Goal: Transaction & Acquisition: Purchase product/service

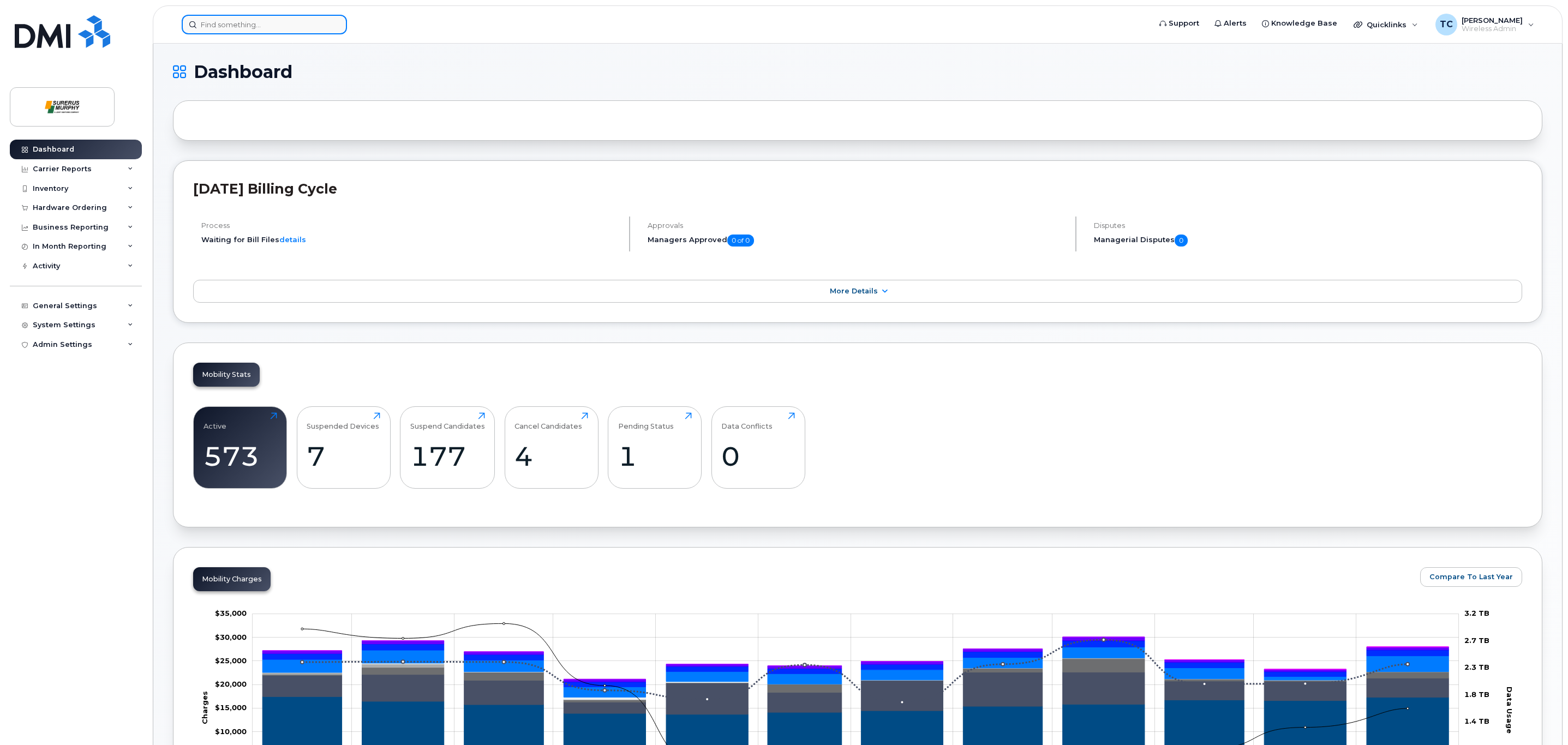
click at [285, 28] on input at bounding box center [265, 24] width 166 height 19
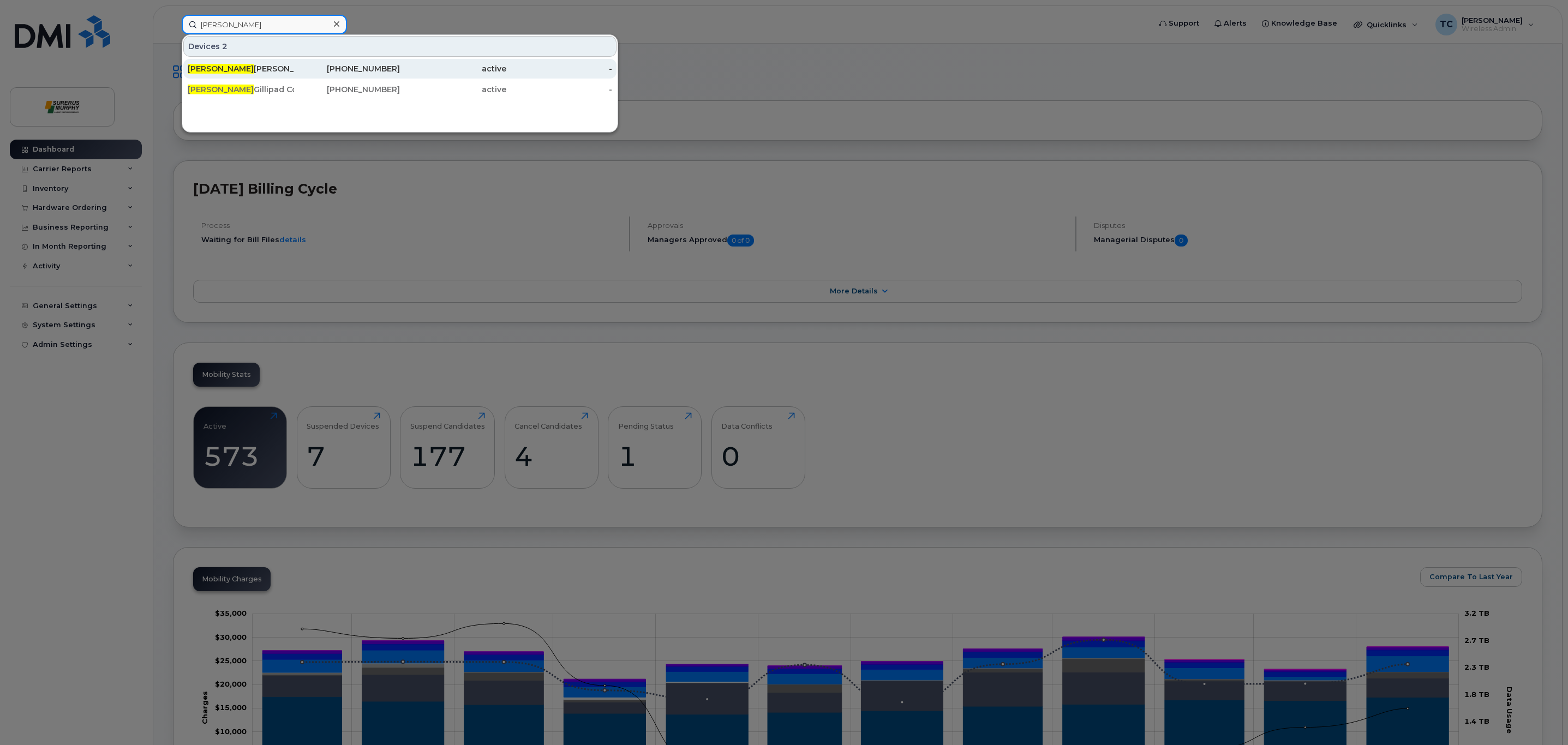
type input "Mark Mc"
click at [219, 68] on span "Mark Mc" at bounding box center [220, 68] width 66 height 10
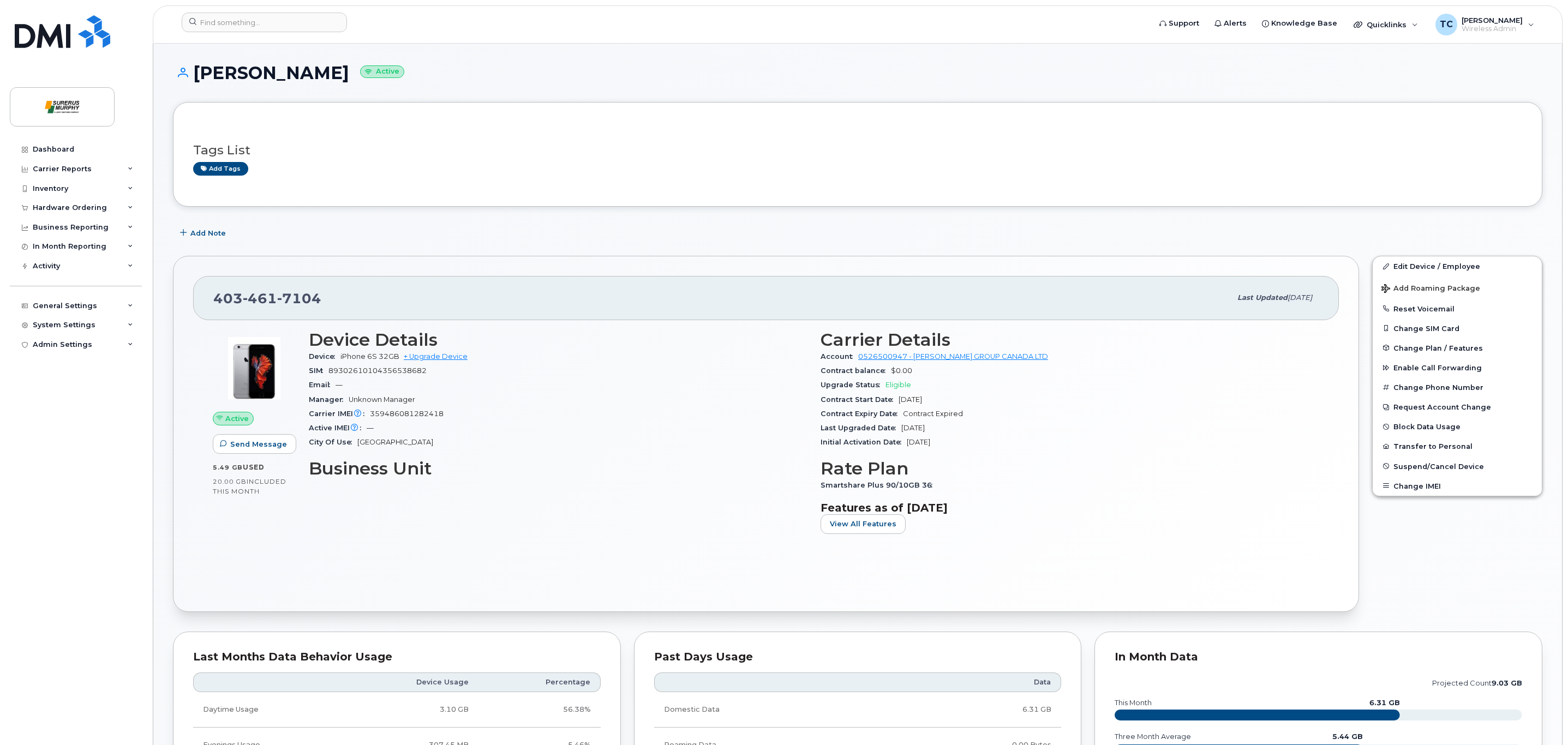
click at [589, 468] on h3 "Business Unit" at bounding box center [558, 469] width 499 height 19
click at [121, 206] on div "Hardware Ordering" at bounding box center [75, 208] width 132 height 19
click at [69, 244] on link "Orders" at bounding box center [85, 249] width 113 height 21
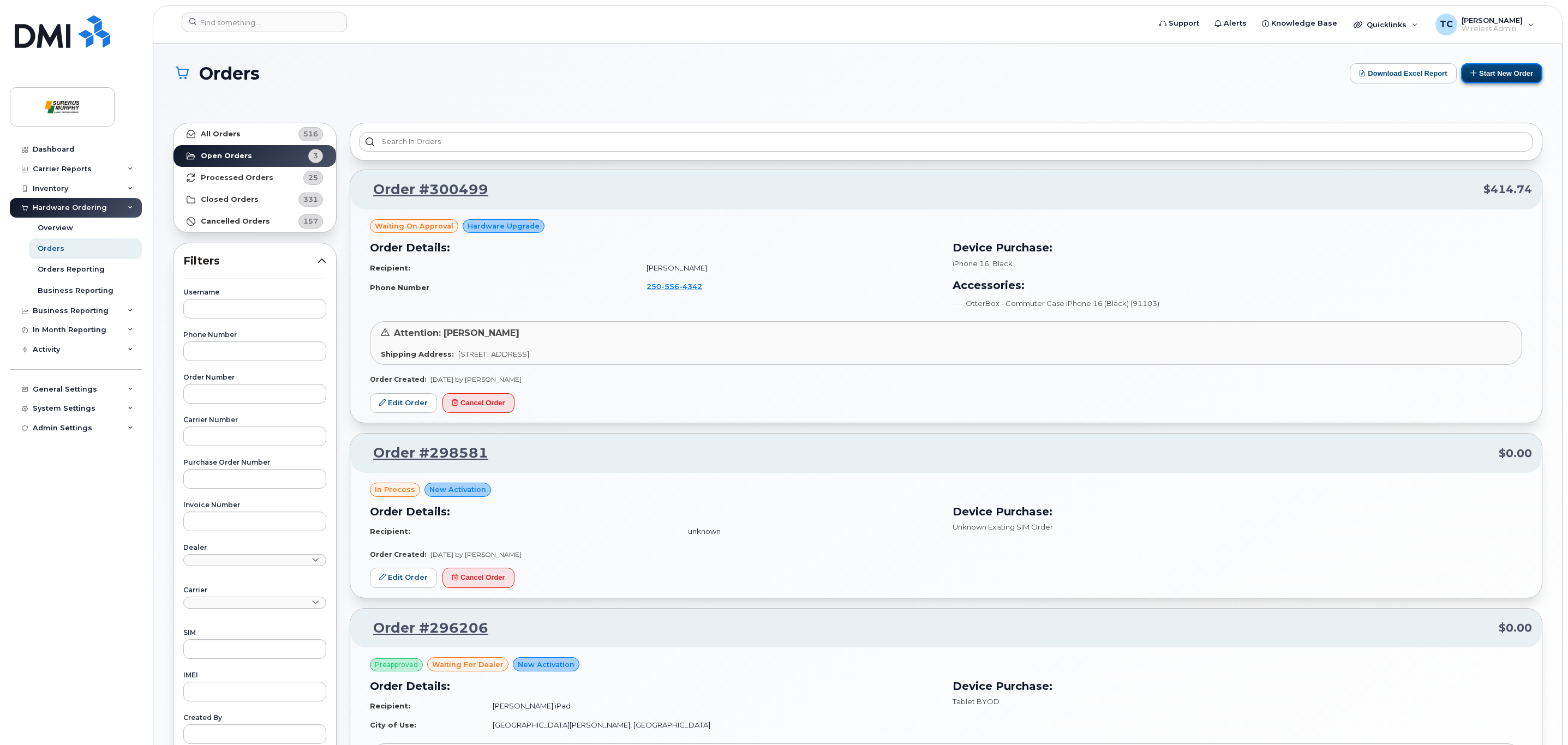
click at [1520, 76] on button "Start New Order" at bounding box center [1502, 73] width 81 height 20
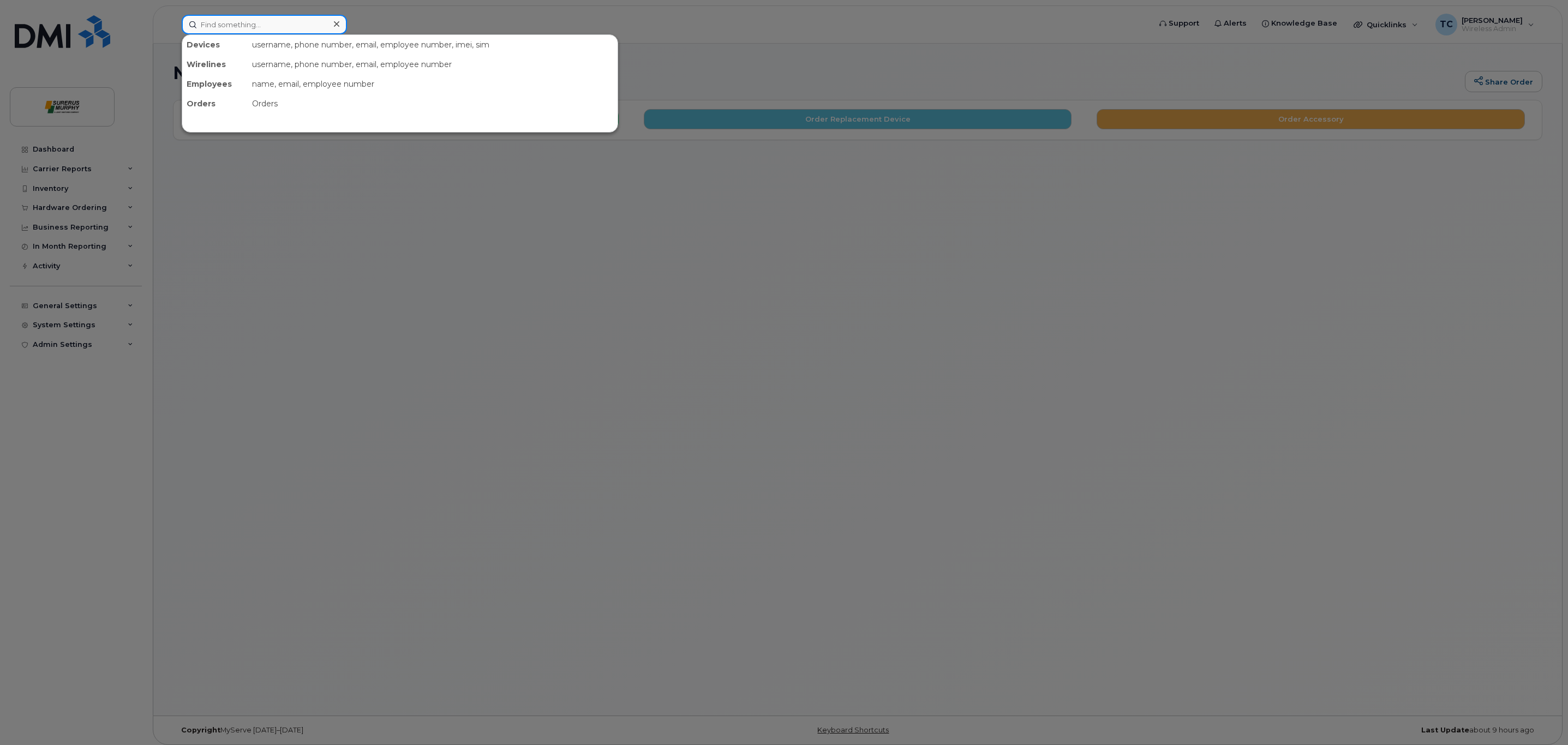
click at [227, 28] on input at bounding box center [265, 24] width 166 height 19
drag, startPoint x: 840, startPoint y: 318, endPoint x: 841, endPoint y: 308, distance: 10.0
click at [840, 320] on div at bounding box center [784, 372] width 1568 height 745
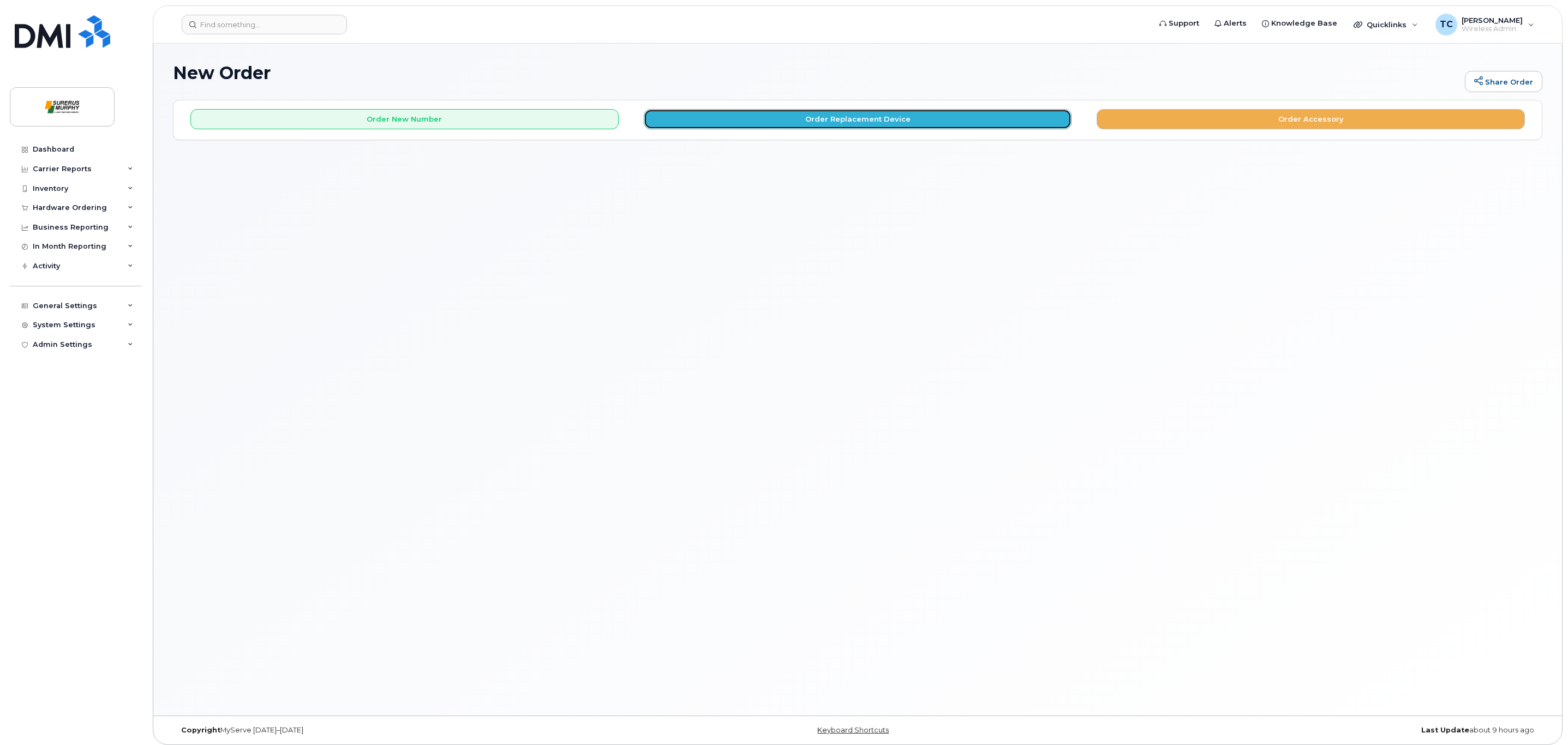
click at [864, 124] on button "Order Replacement Device" at bounding box center [858, 118] width 428 height 20
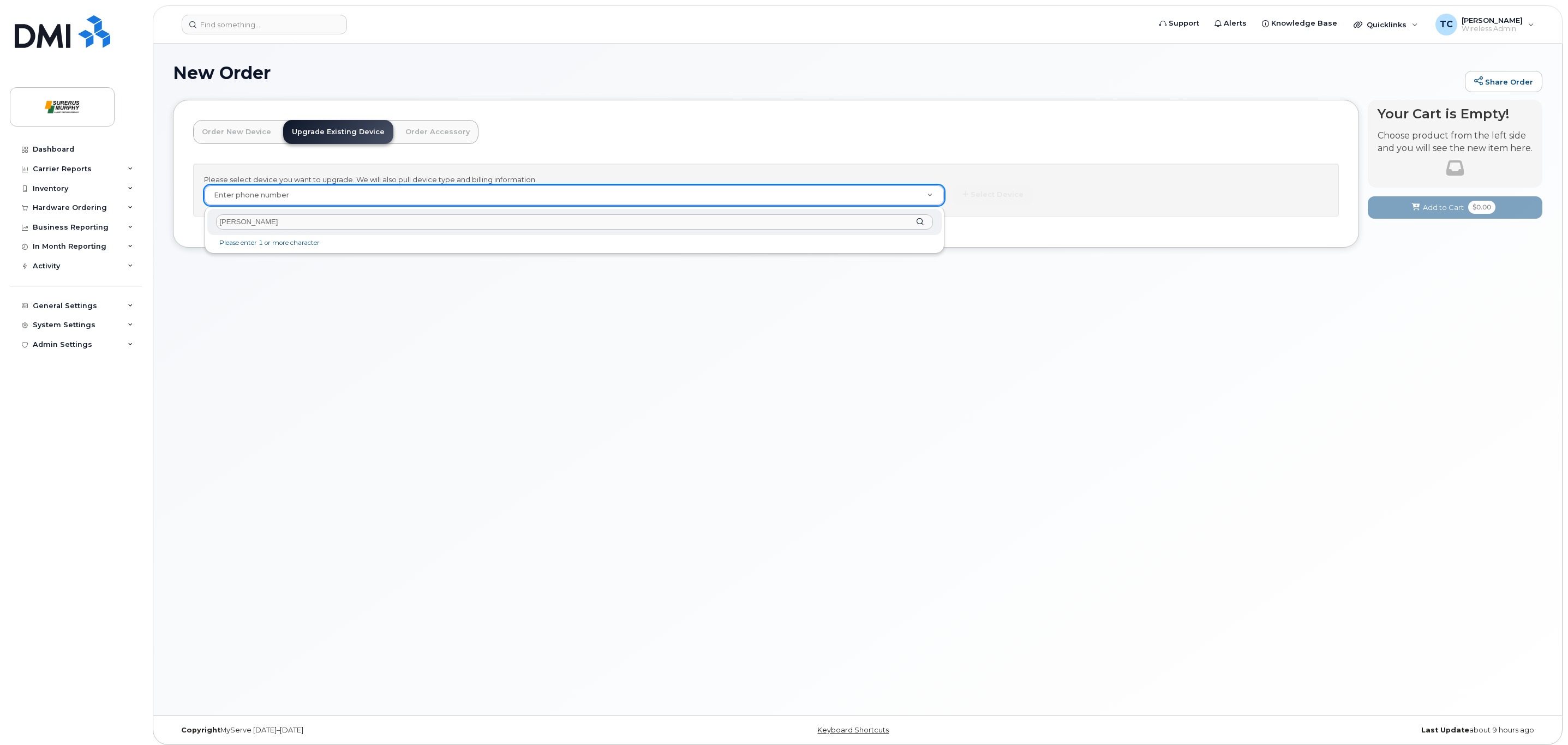
type input "Mark McGill"
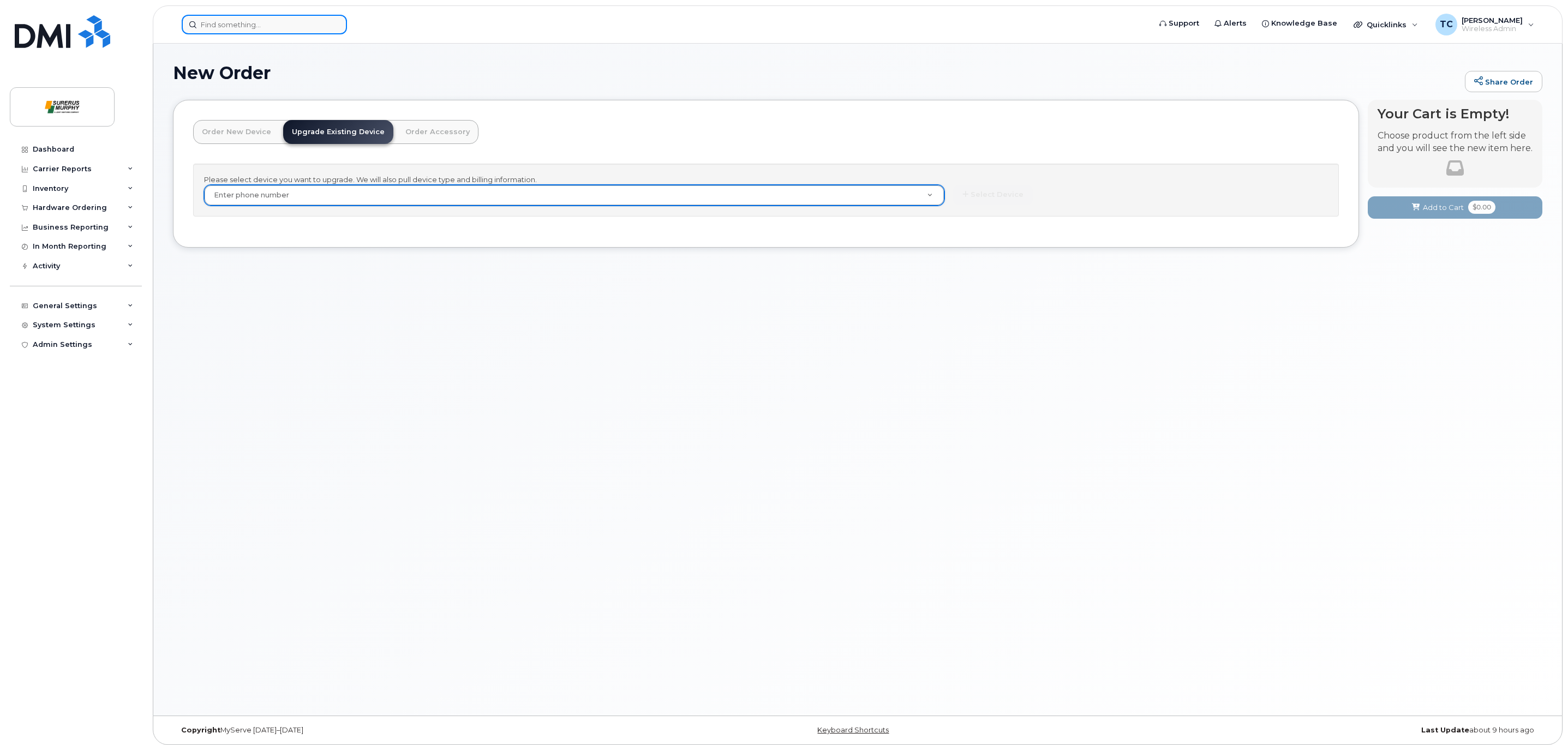
click at [238, 32] on input at bounding box center [265, 24] width 166 height 19
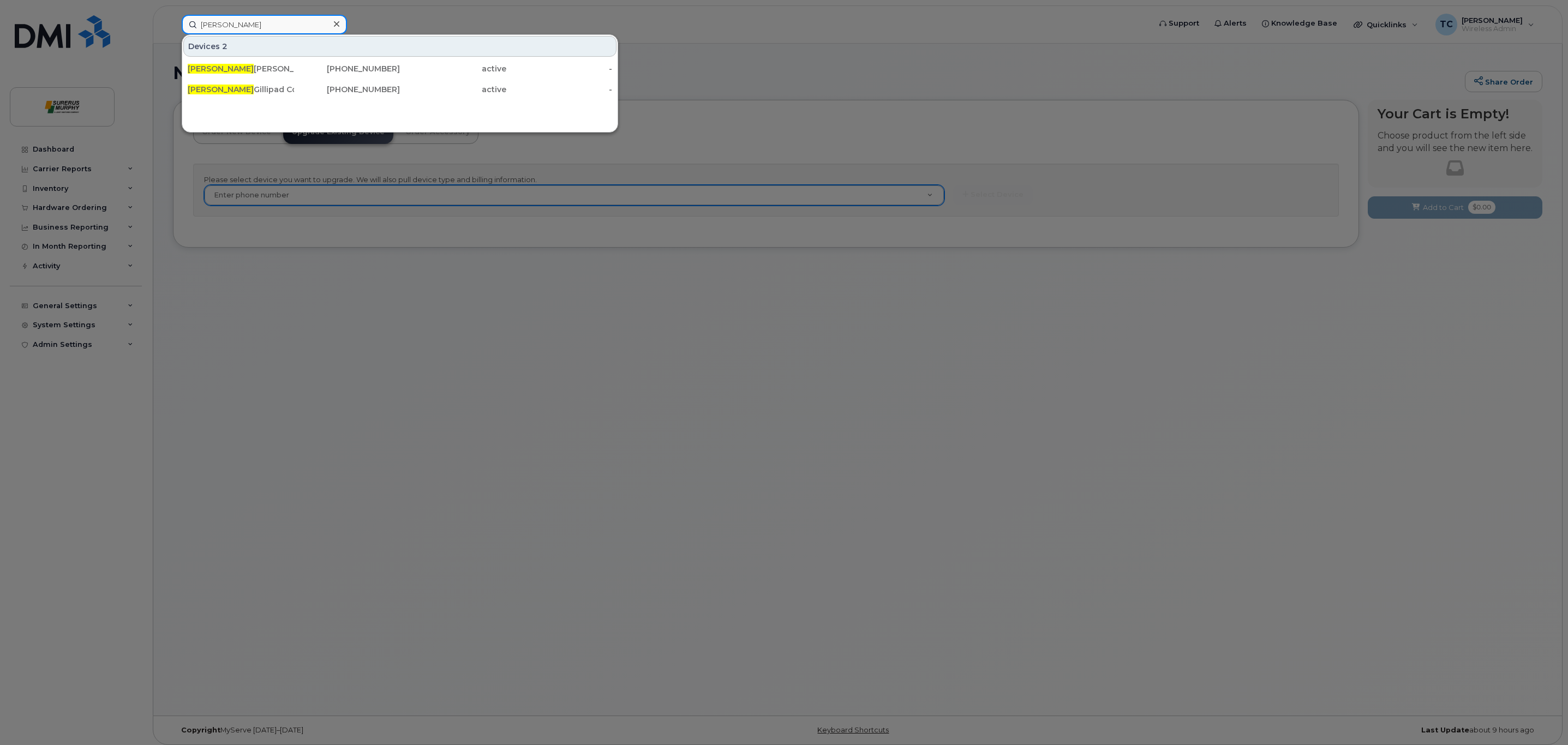
type input "[PERSON_NAME]"
click at [352, 180] on div at bounding box center [784, 372] width 1568 height 745
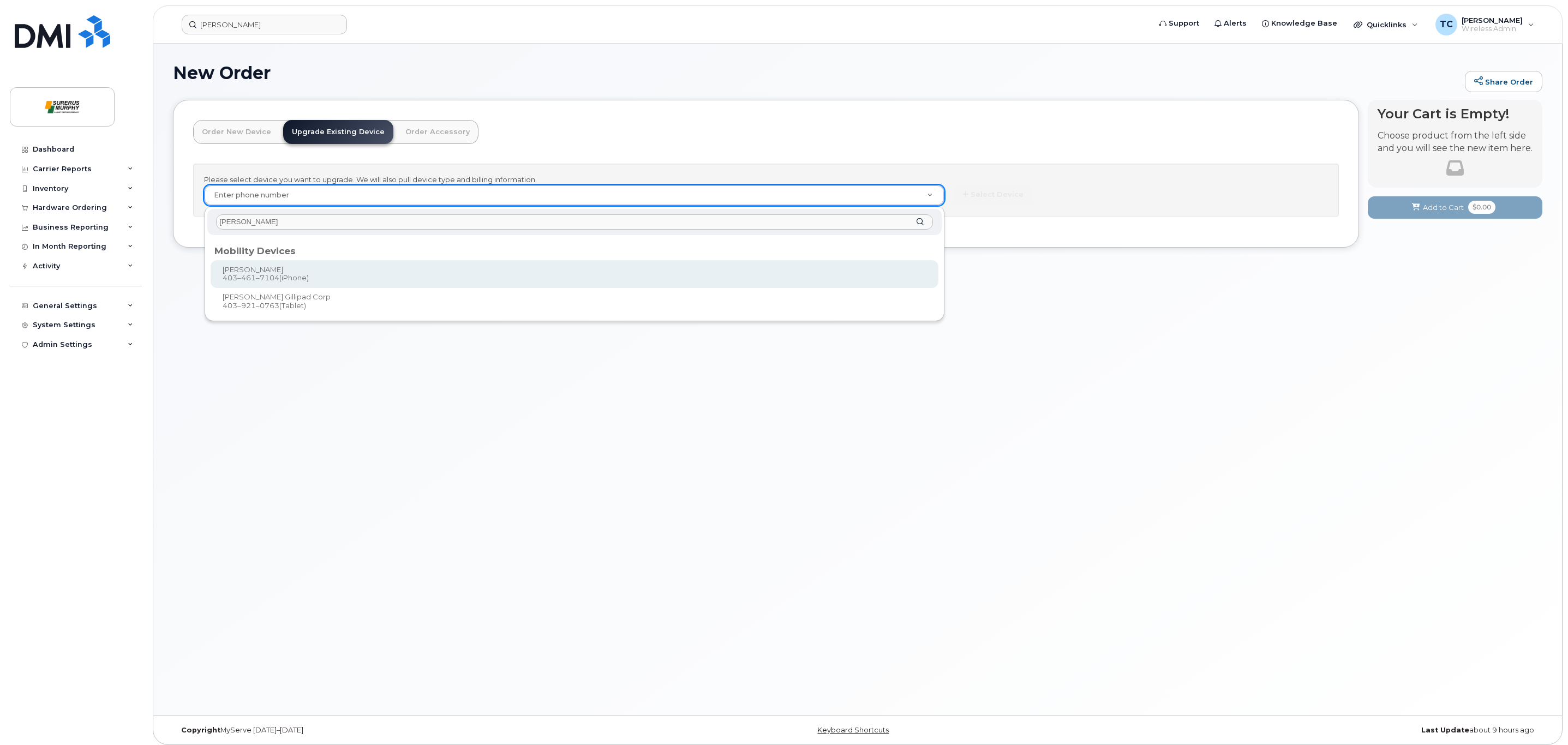
type input "[PERSON_NAME]"
type input "816454"
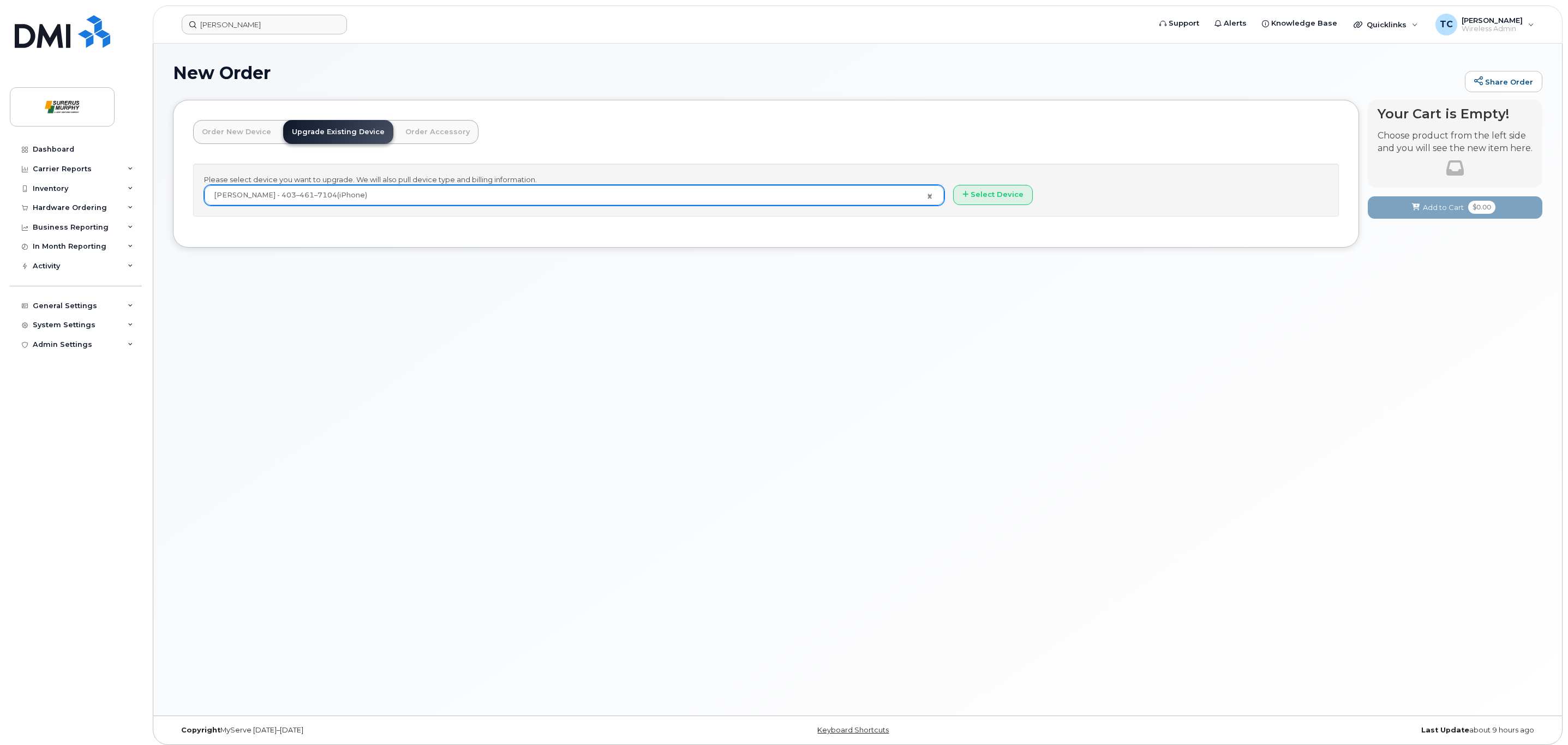
click at [593, 186] on div "Mark Mc Gill - 403–461–7104 (iPhone)" at bounding box center [574, 195] width 740 height 21
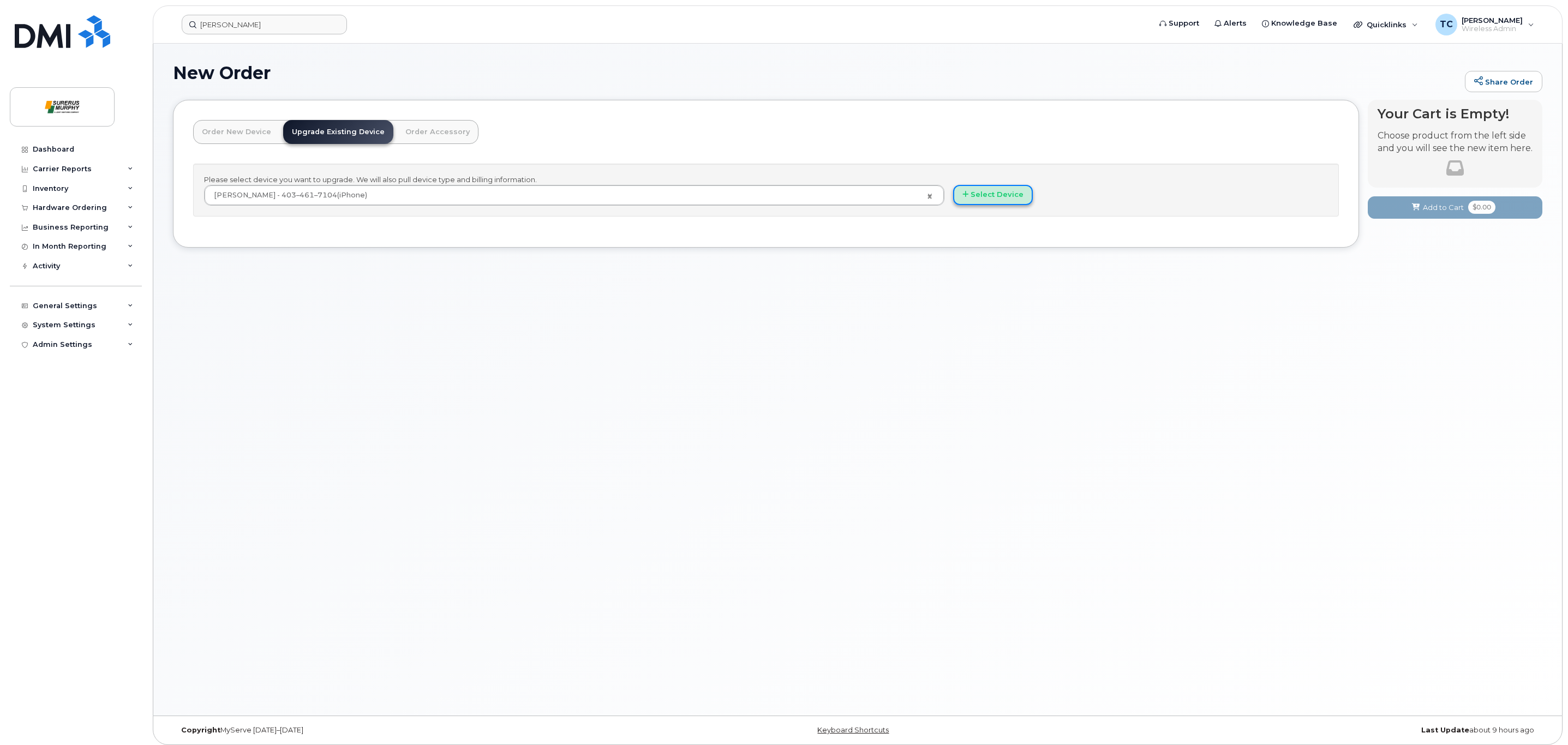
click at [977, 198] on button "Select Device" at bounding box center [992, 194] width 80 height 20
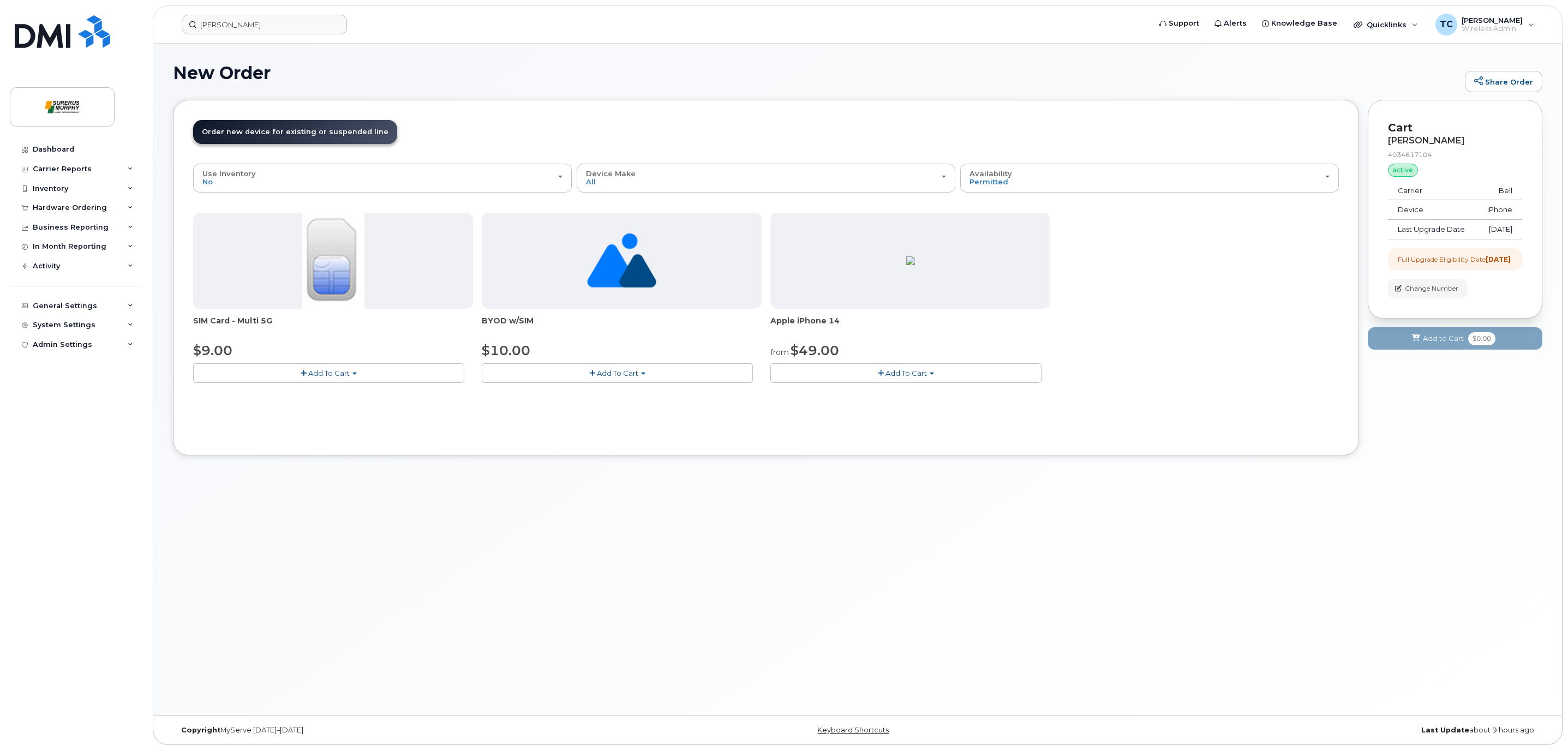
click at [951, 375] on button "Add To Cart" at bounding box center [906, 373] width 271 height 19
click at [862, 425] on link "$49.00 - 3-year upgrade (128GB model)" at bounding box center [863, 421] width 181 height 13
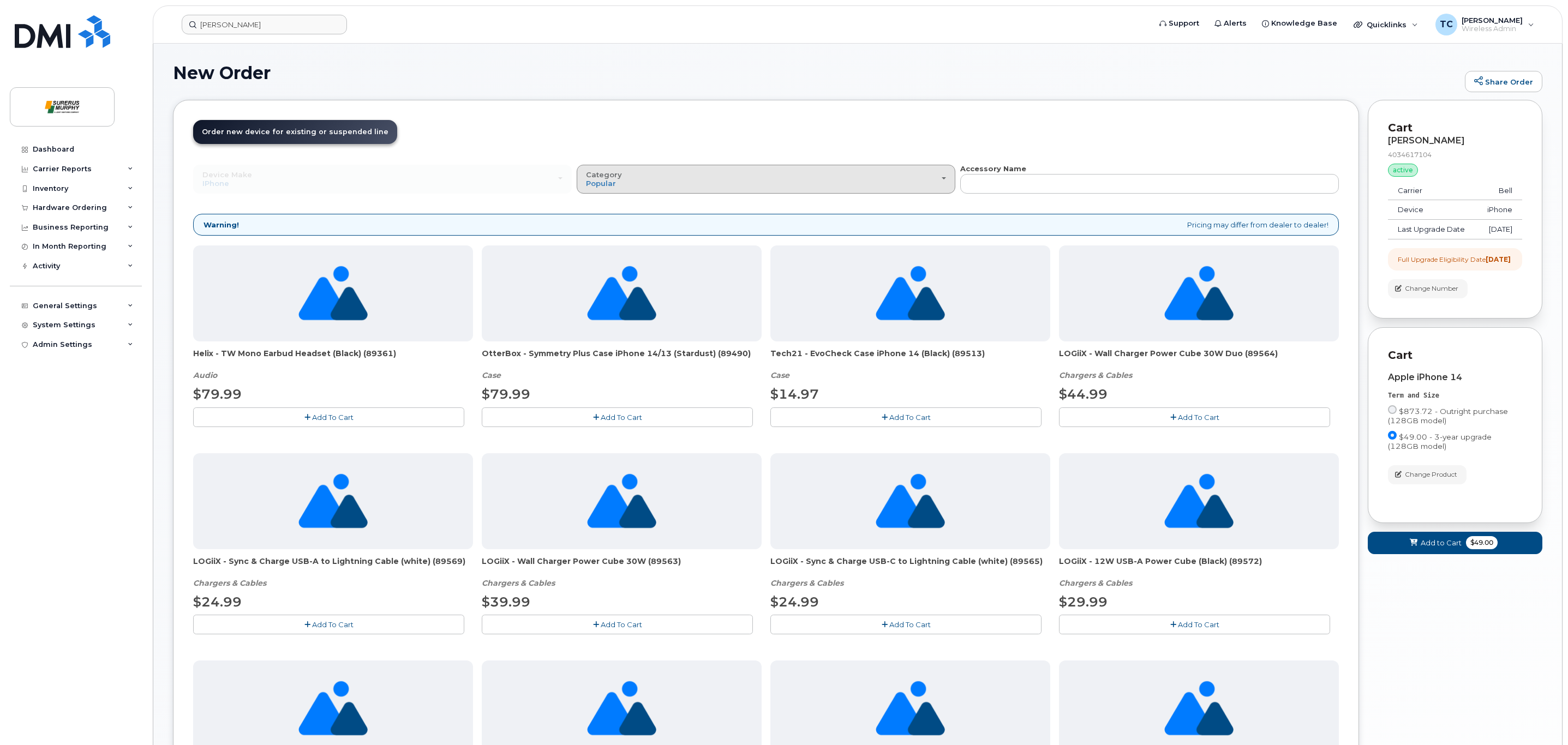
click at [858, 189] on button "Category Popular" at bounding box center [765, 178] width 378 height 28
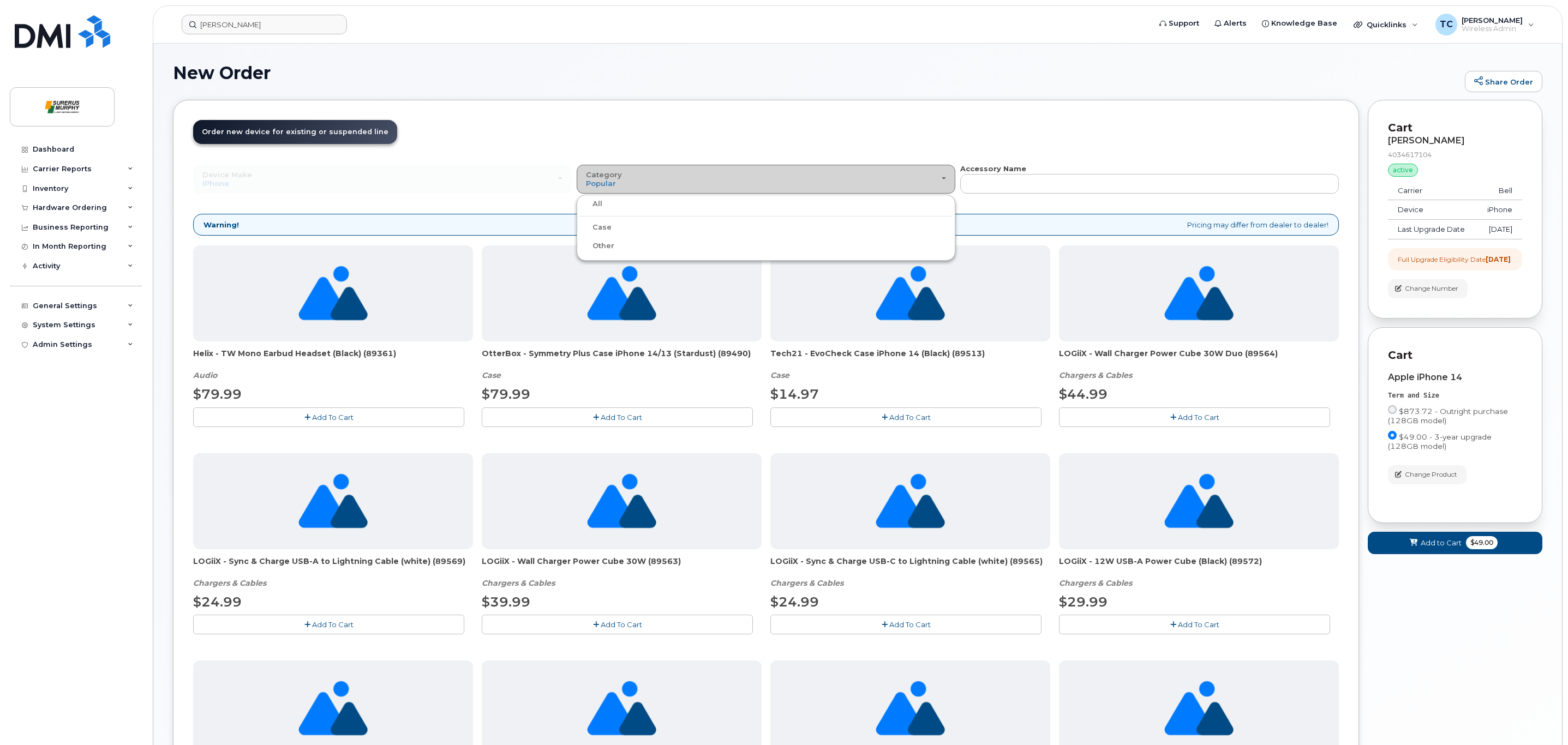
click at [858, 189] on button "Category Popular" at bounding box center [765, 178] width 378 height 28
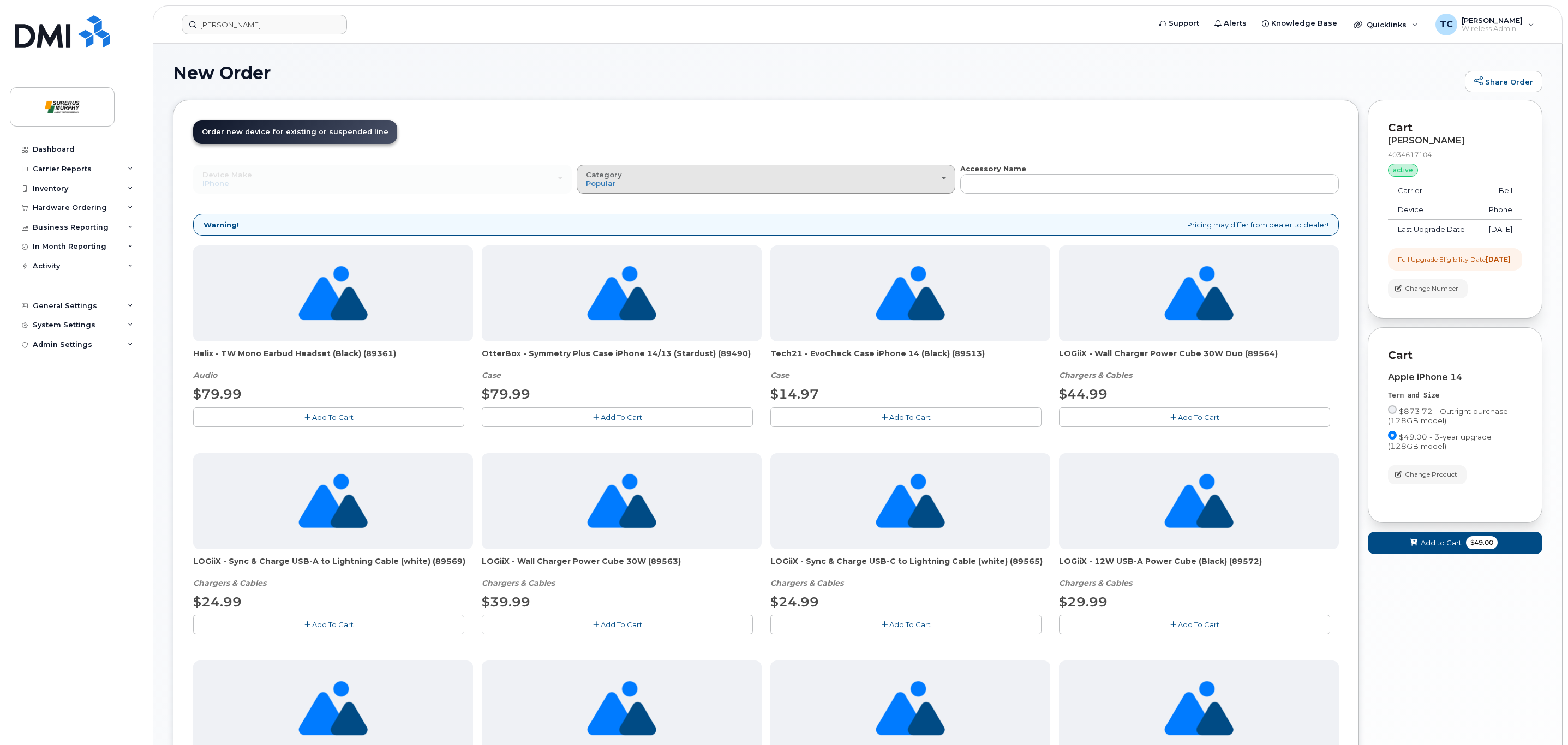
click at [858, 189] on button "Category Popular" at bounding box center [765, 178] width 378 height 28
click at [600, 227] on label "Case" at bounding box center [595, 228] width 32 height 13
click at [0, 0] on input "Case" at bounding box center [0, 0] width 0 height 0
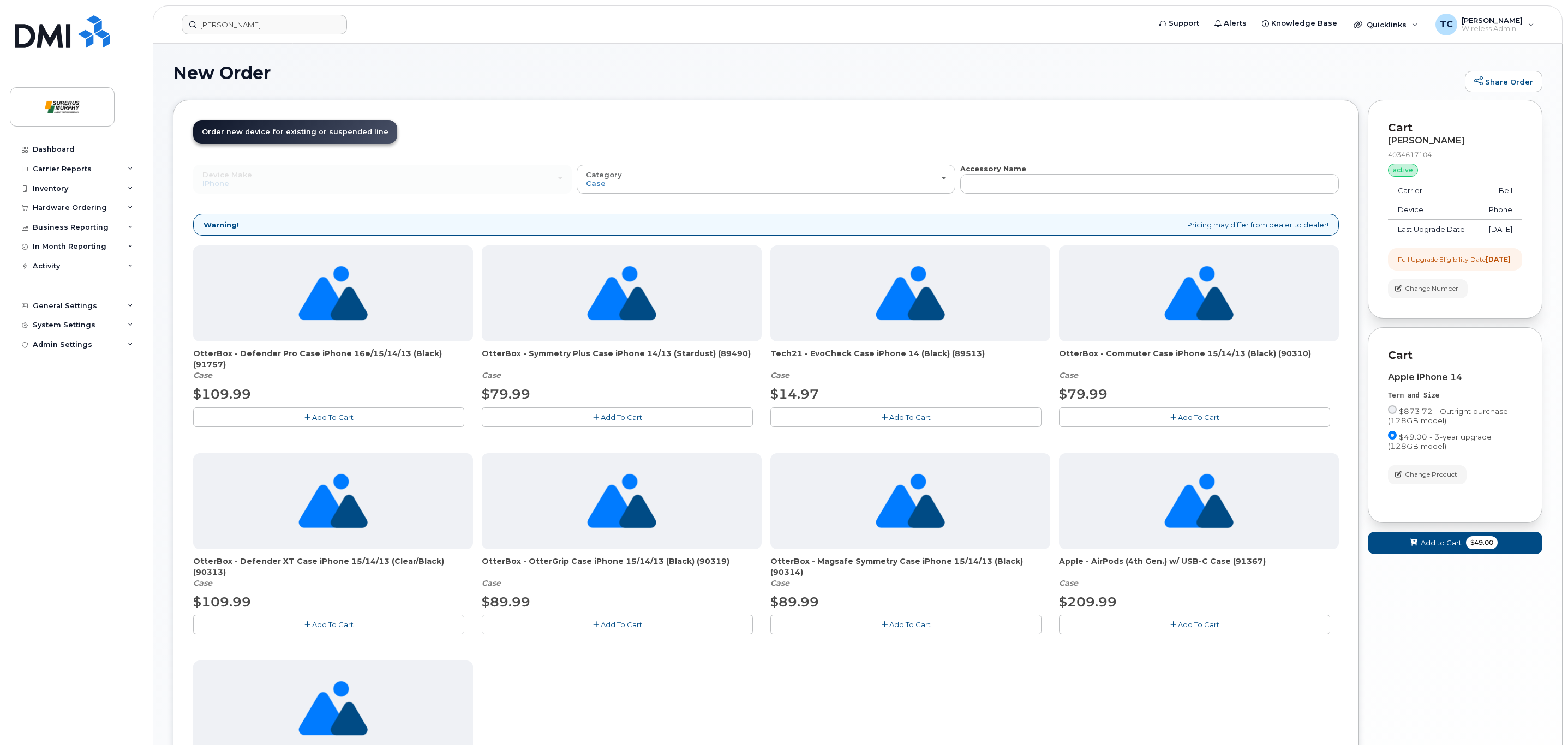
click at [1201, 418] on span "Add To Cart" at bounding box center [1198, 417] width 41 height 9
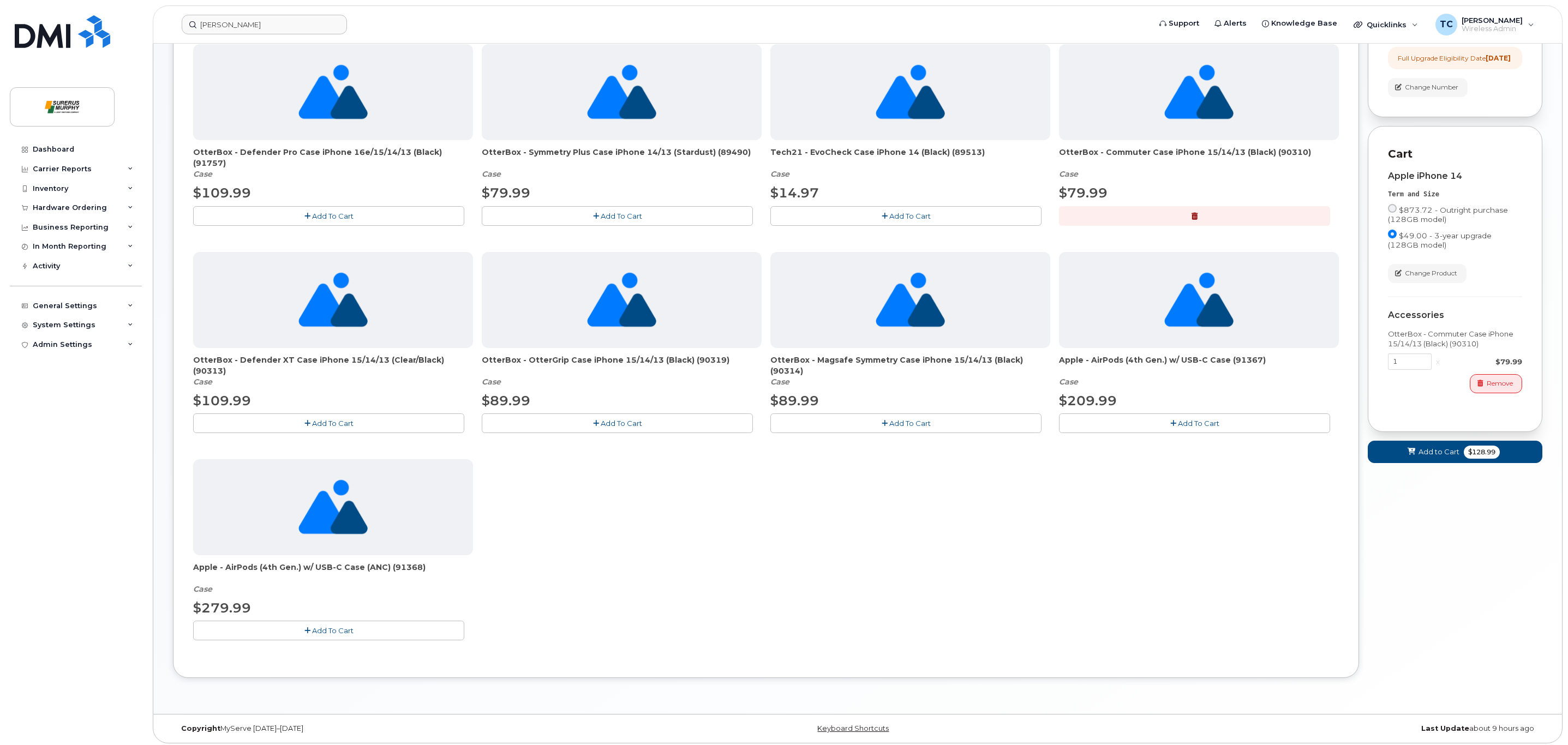
scroll to position [209, 0]
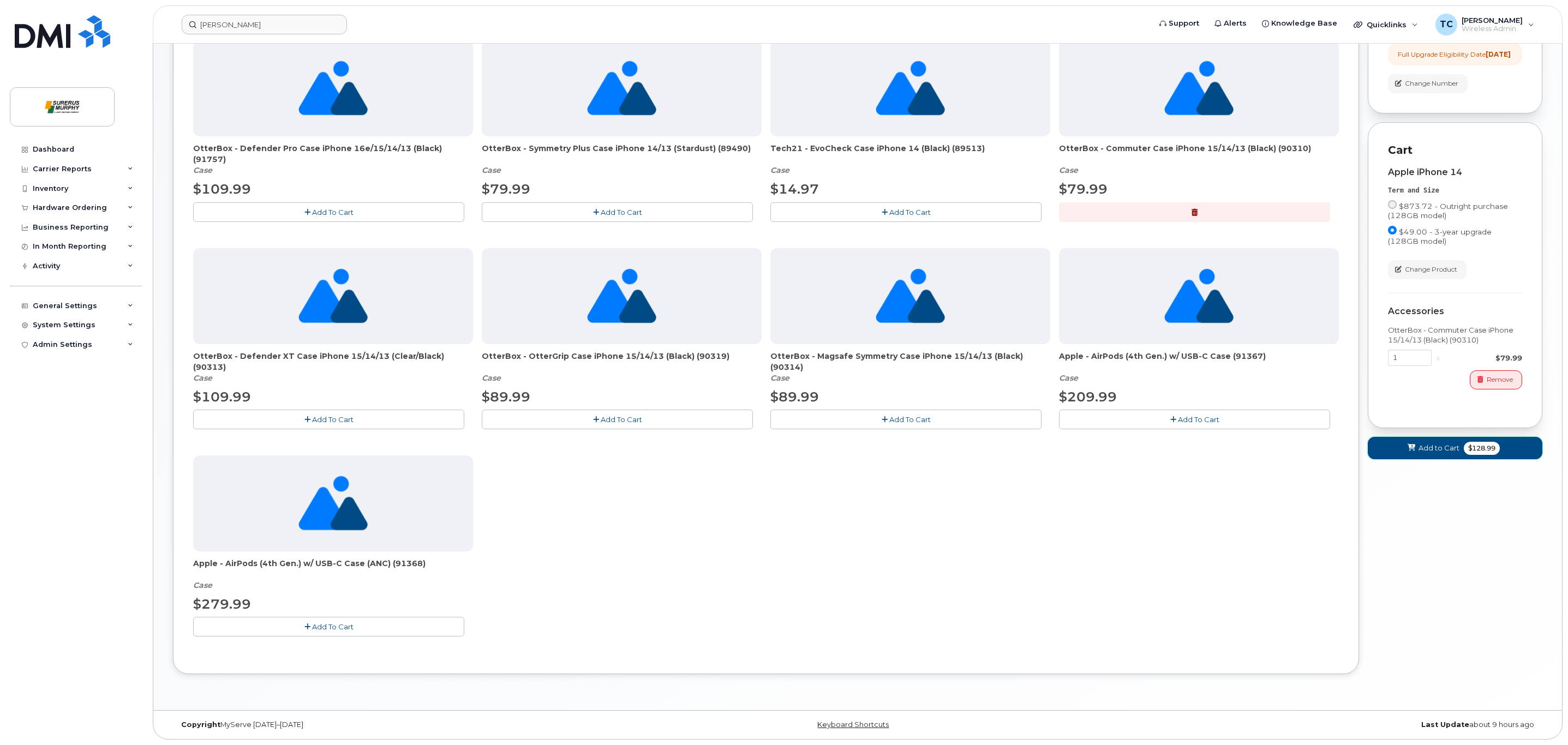
click at [1438, 453] on span "Add to Cart" at bounding box center [1439, 448] width 41 height 11
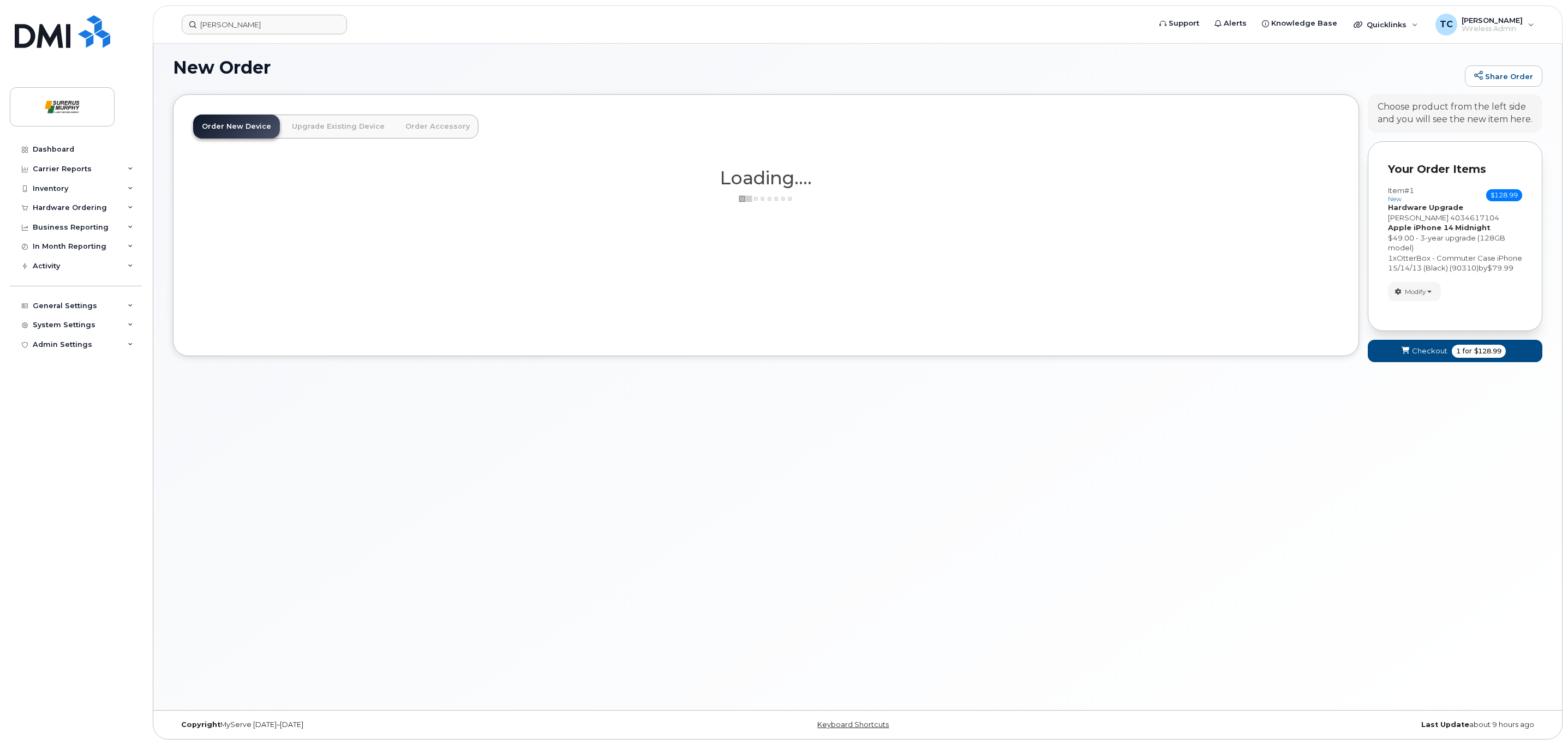
scroll to position [6, 0]
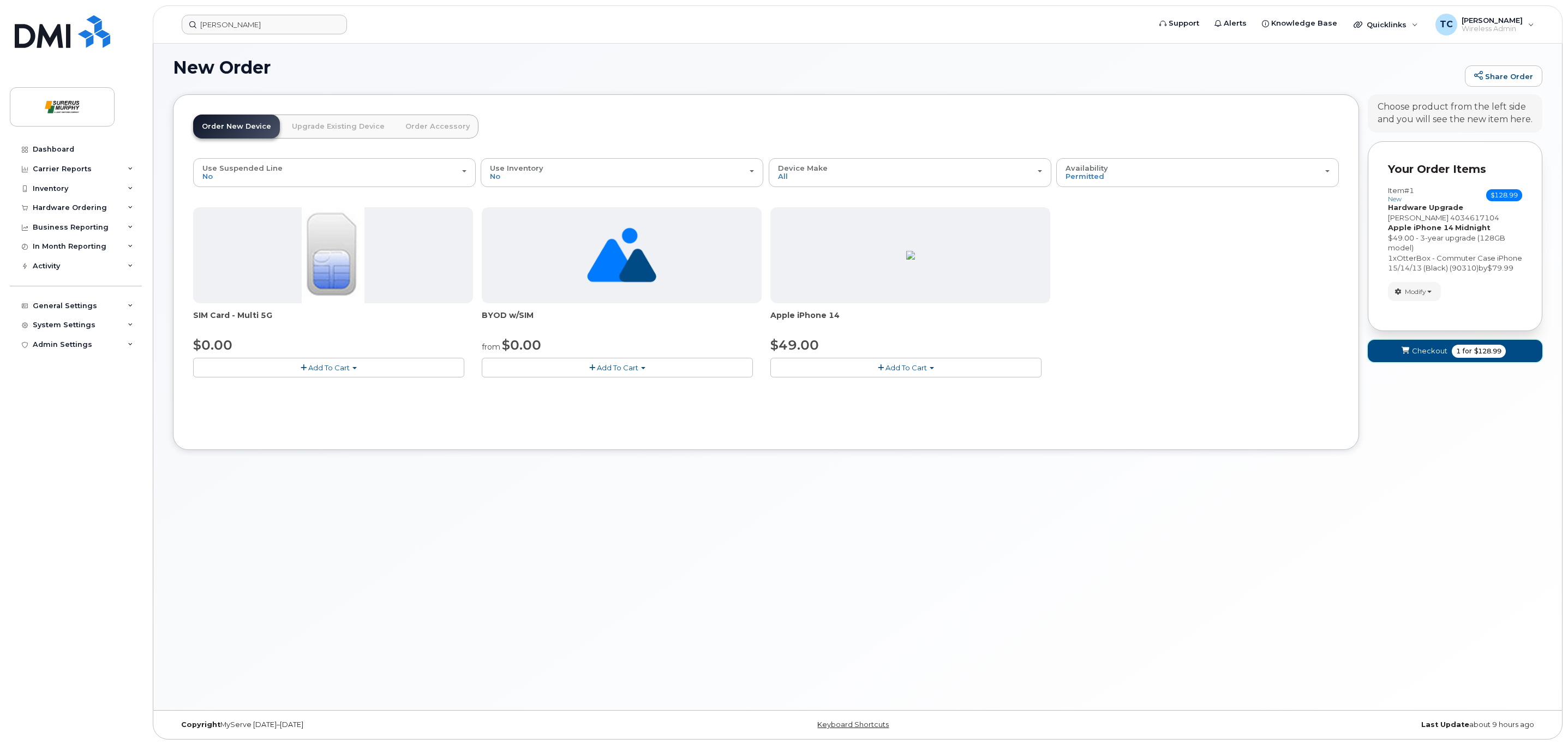
click at [1398, 359] on button "Checkout 1 for $128.99" at bounding box center [1454, 350] width 174 height 22
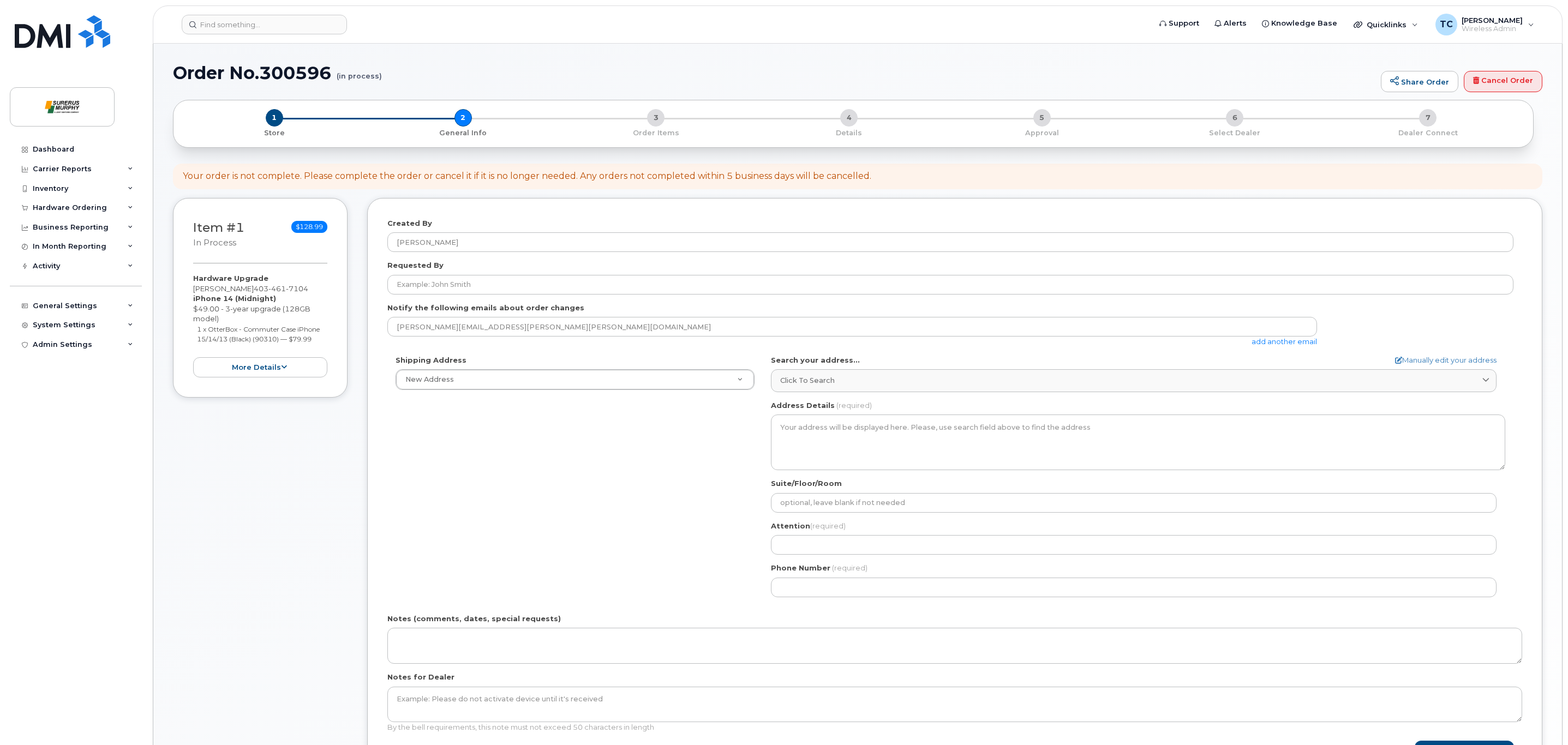
select select
click at [671, 492] on div "Shipping Address New Address New Address BYOD Surerus Murphy AB Search your add…" at bounding box center [950, 480] width 1126 height 250
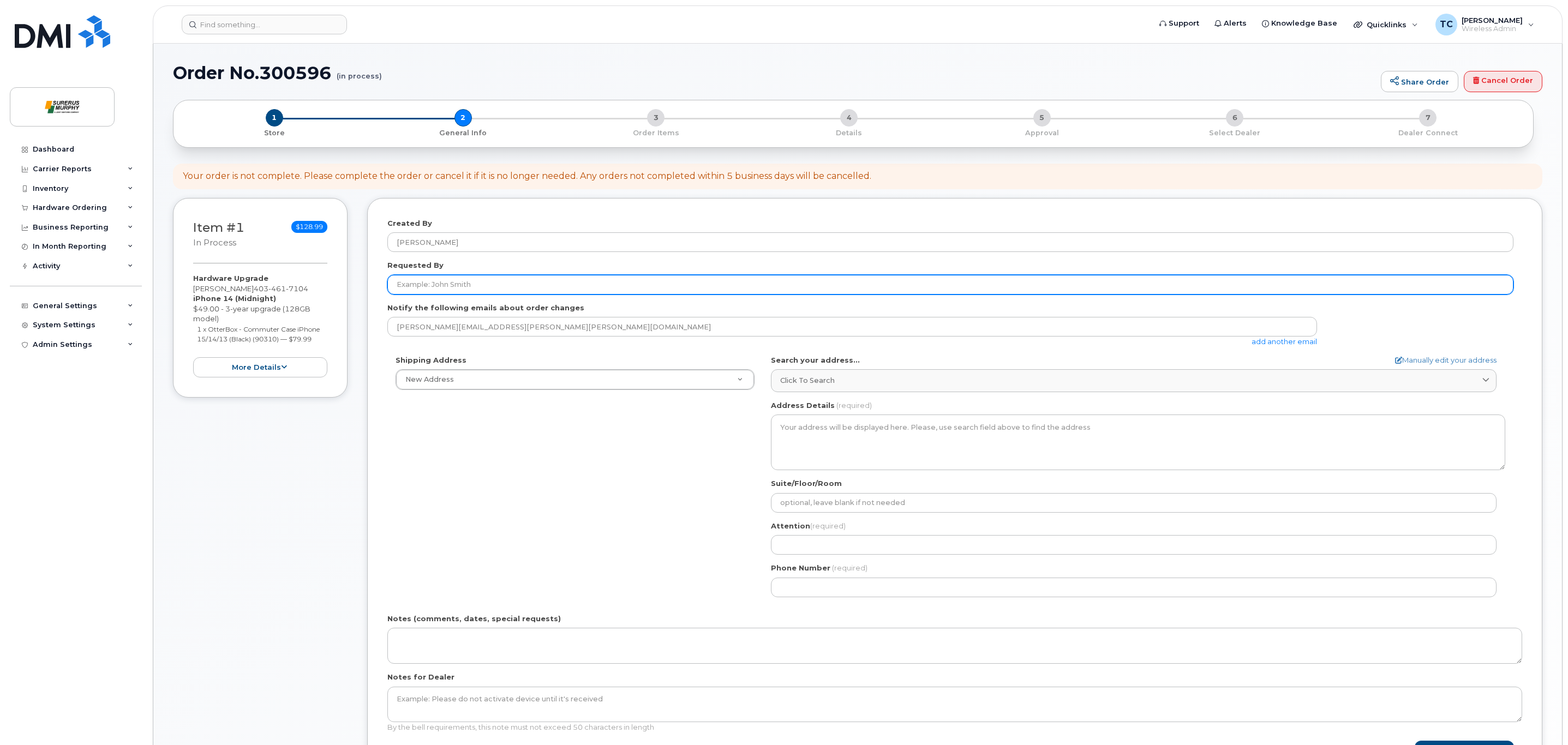
click at [553, 277] on input "Requested By" at bounding box center [950, 285] width 1126 height 19
type input "Mark McGill"
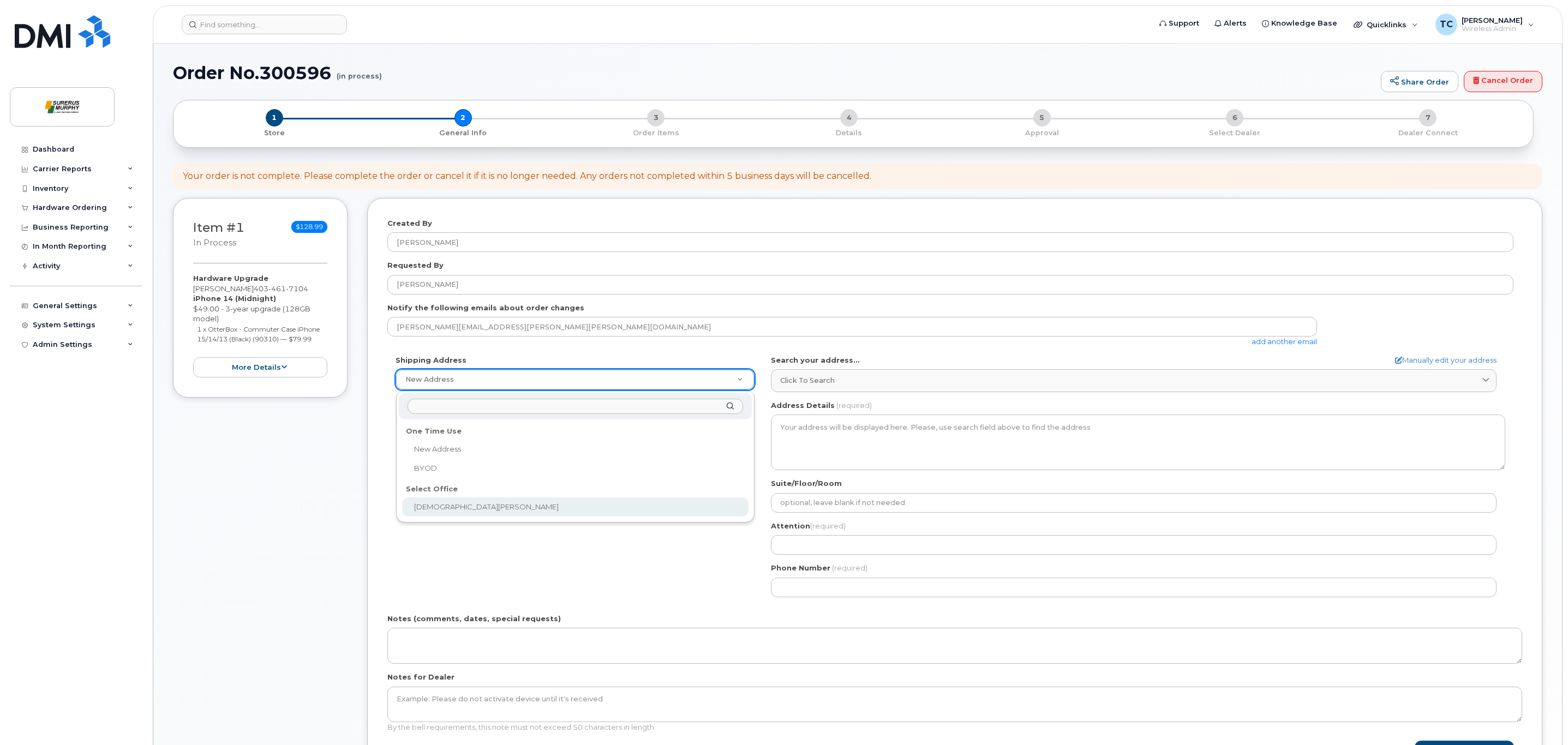
select select
type textarea "2200-605 5 Ave SW Calgary Alberta T2P 3H5"
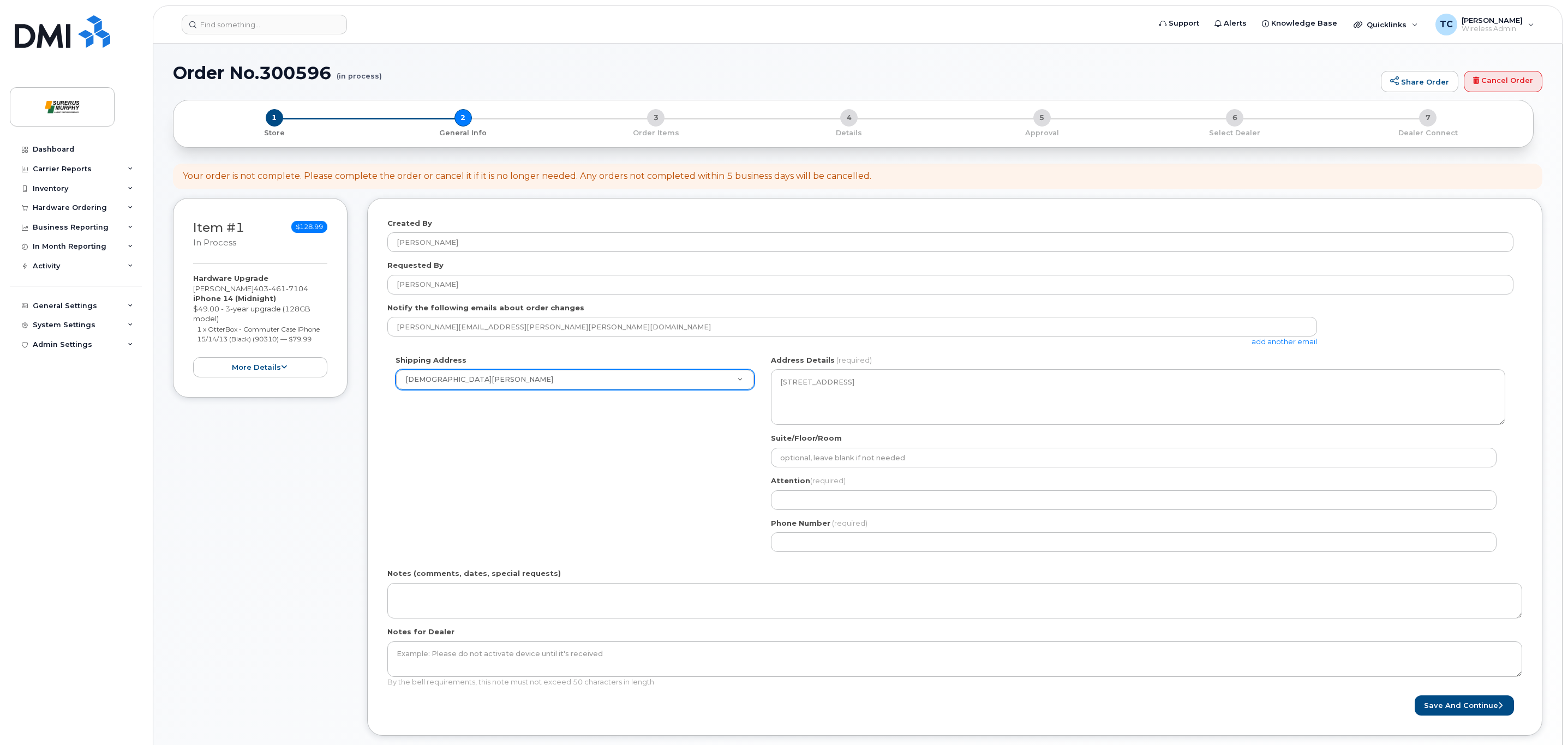
click at [624, 492] on div "Shipping Address Surerus Murphy New Address BYOD Surerus Murphy AB Calgary Sear…" at bounding box center [950, 457] width 1126 height 205
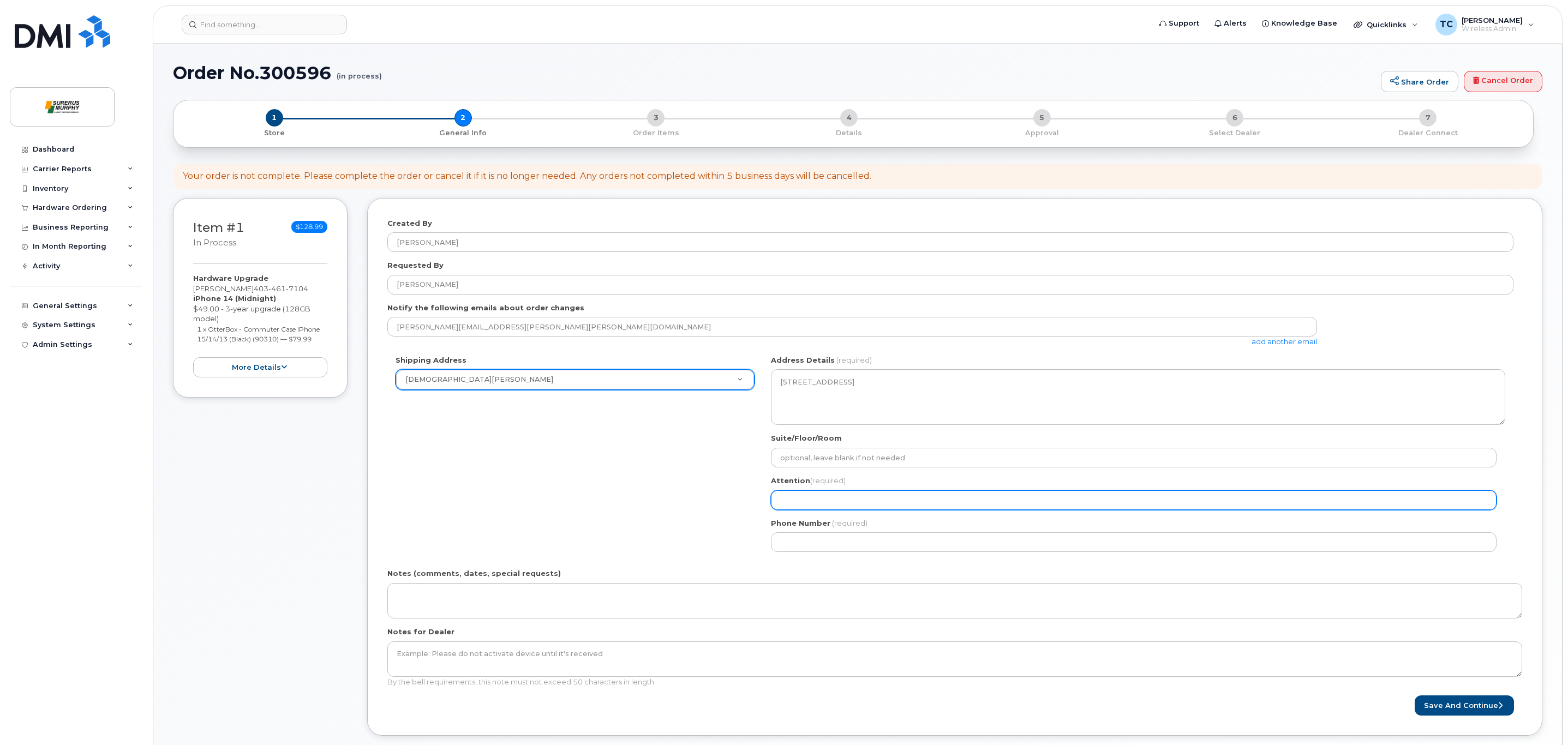
click at [834, 493] on input "Attention (required)" at bounding box center [1134, 501] width 726 height 19
select select
type input "T"
select select
type input "Th"
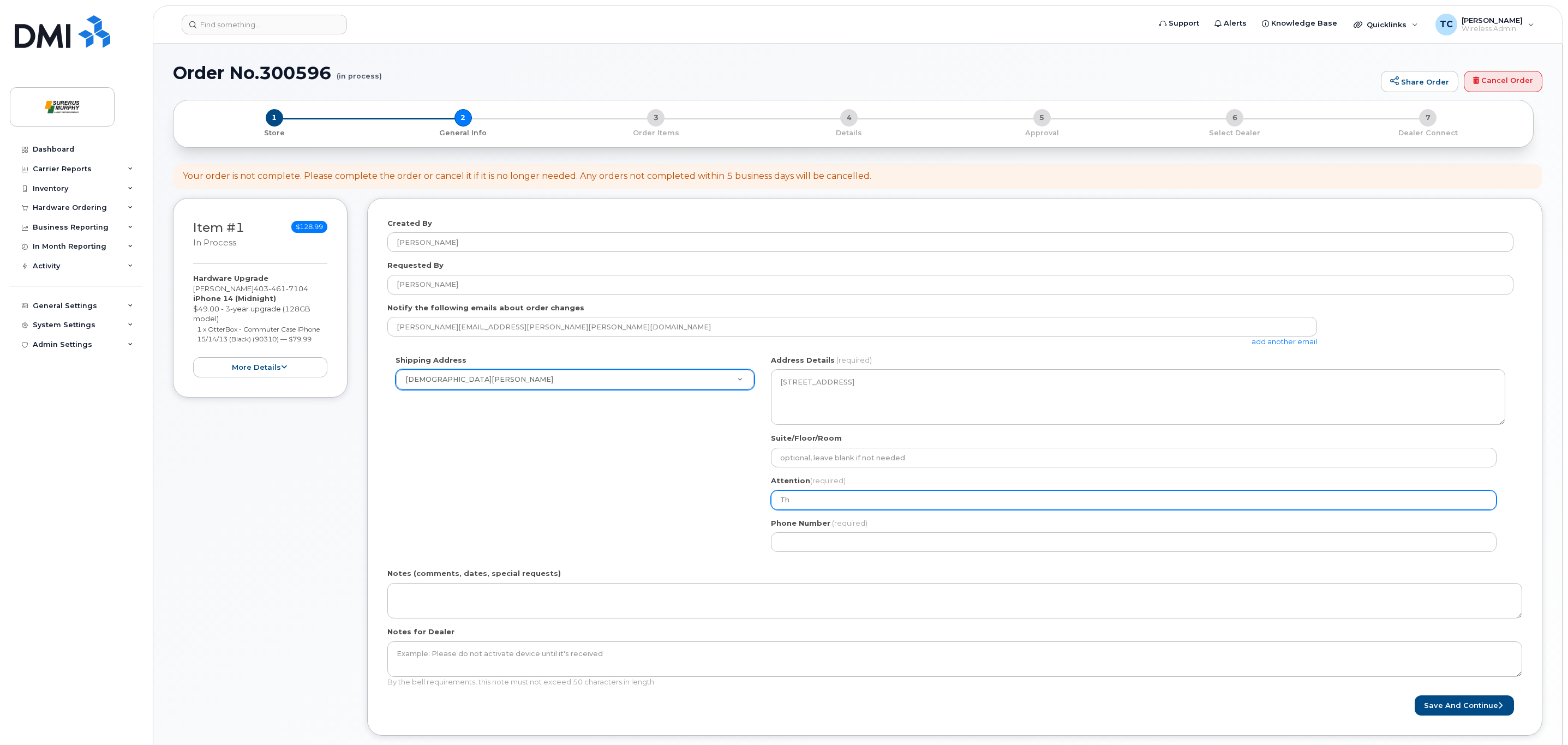
select select
type input "Tho"
select select
type input "Thom"
select select
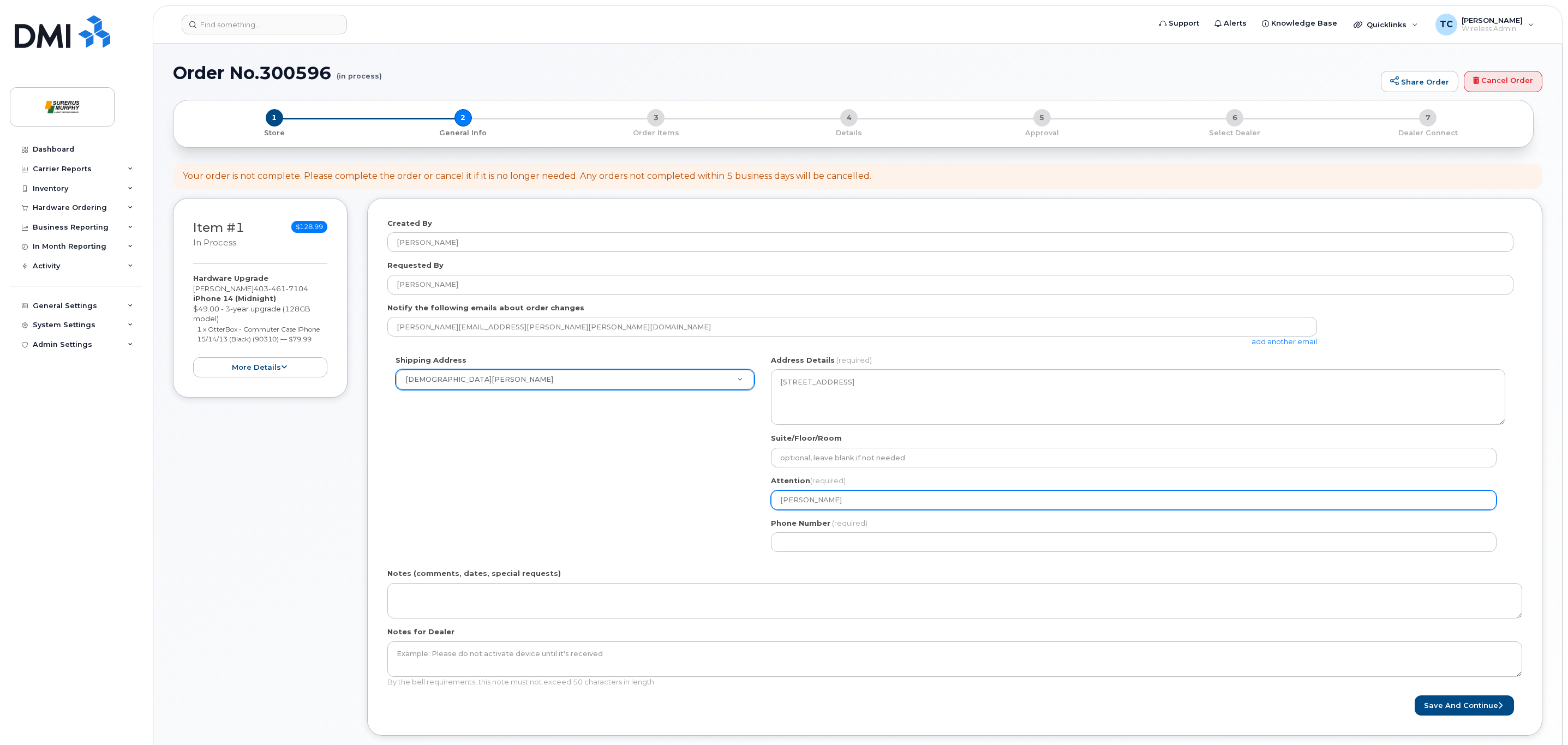
type input "Thomas"
select select
type input "Thomas"
select select
type input "Thomas C"
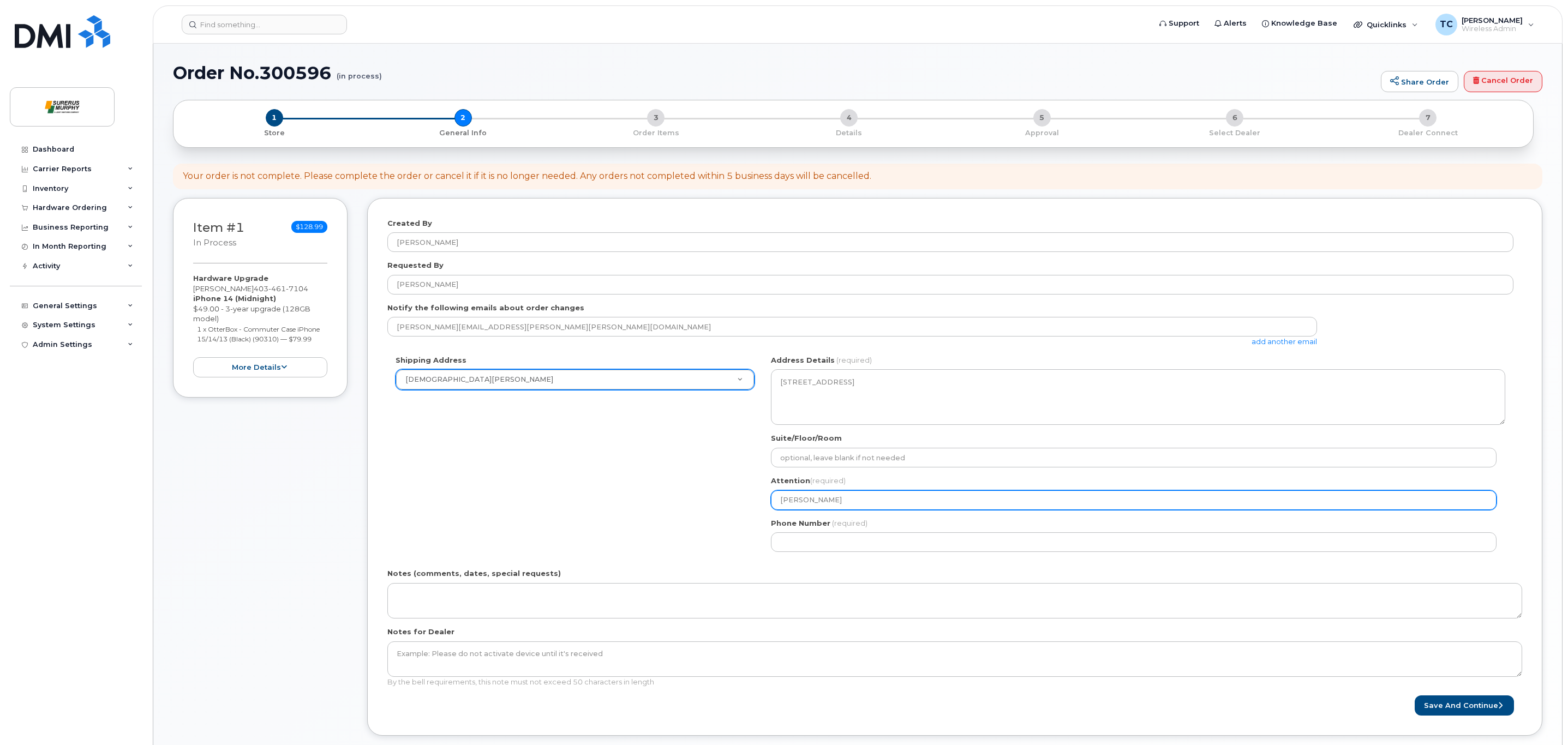
select select
type input "Thomas Ca"
select select
type input "Thomas Cam"
select select
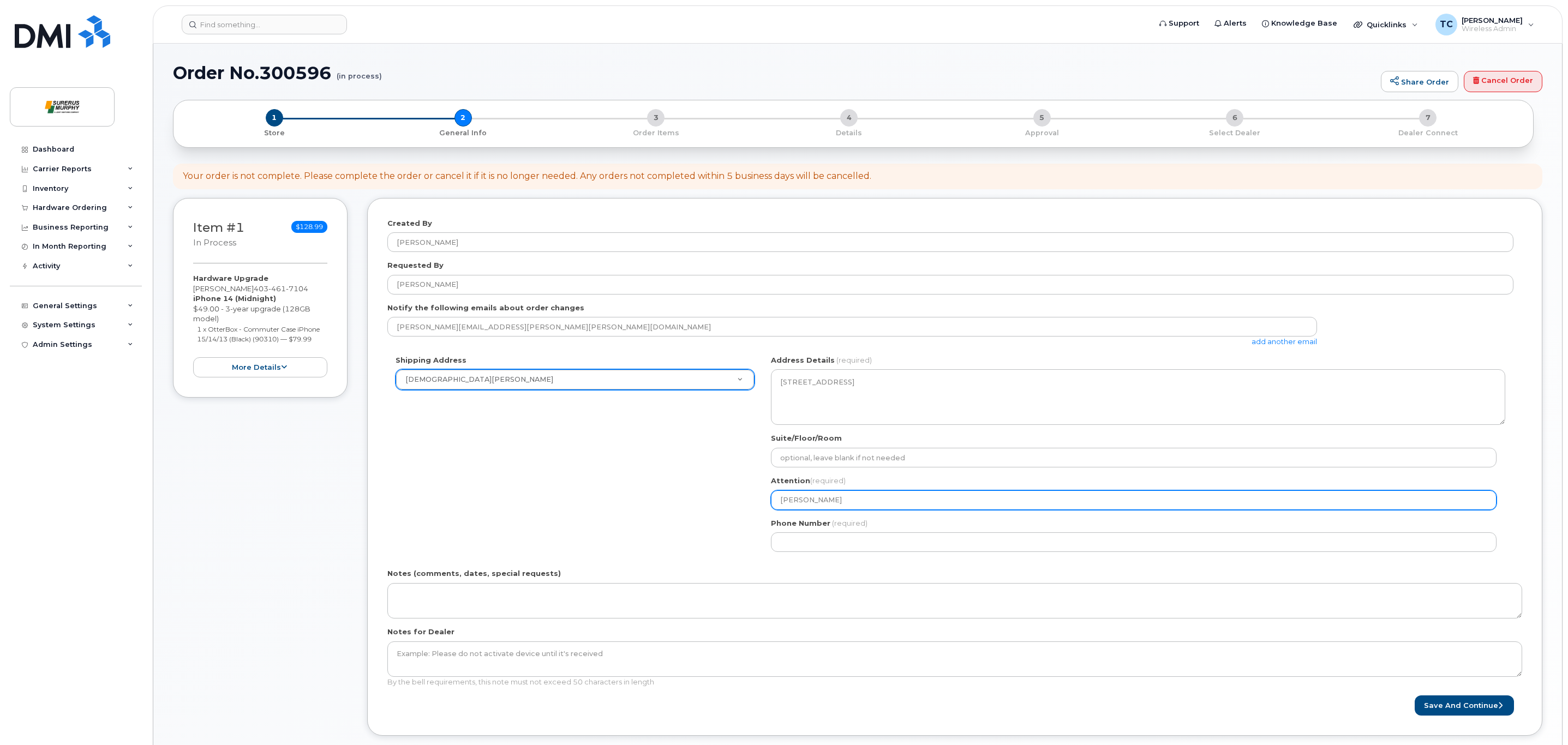
type input "Thomas Camp"
select select
type input "Thomas Campb"
select select
type input "Thomas Campbe"
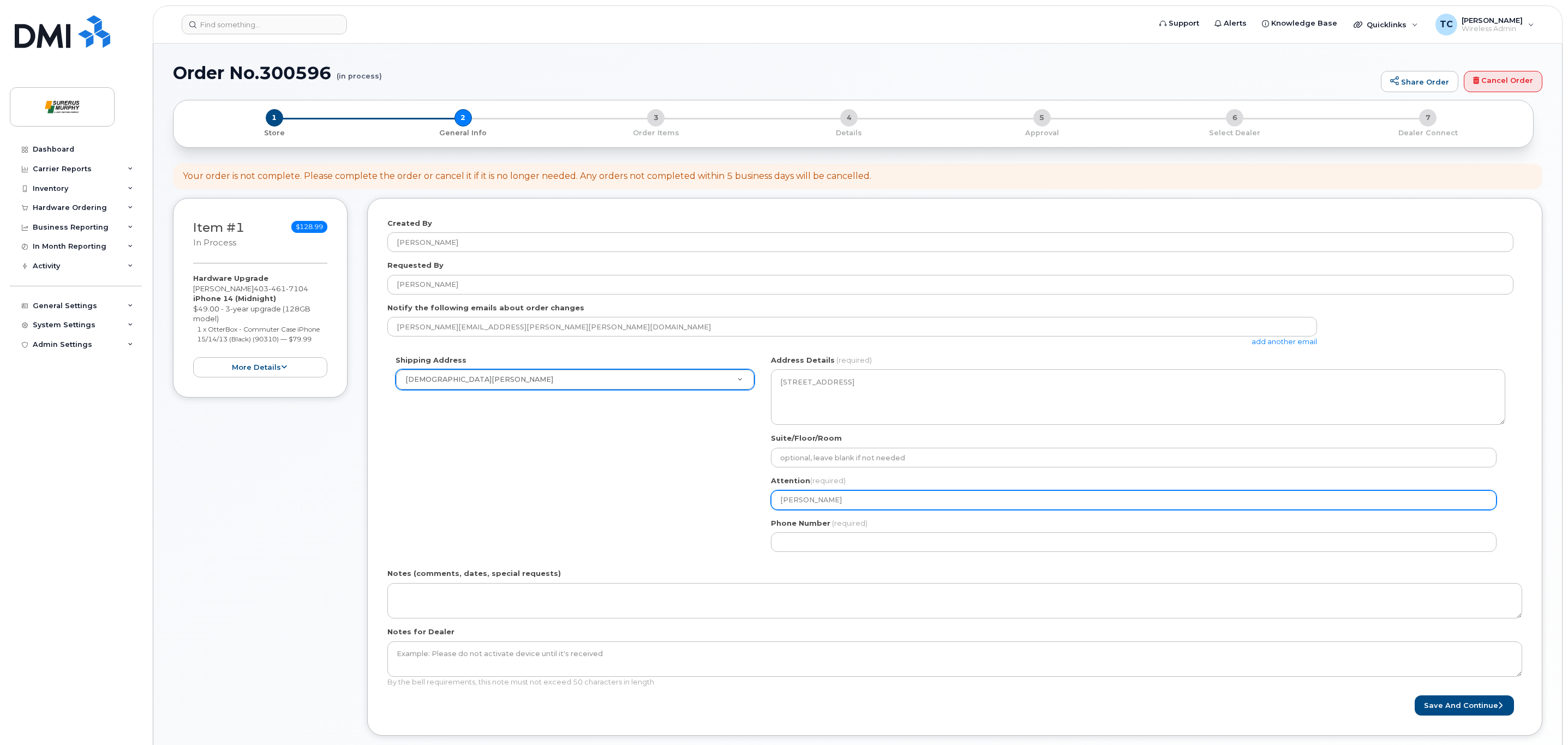
select select
type input "Thomas Campbel"
select select
type input "[PERSON_NAME]"
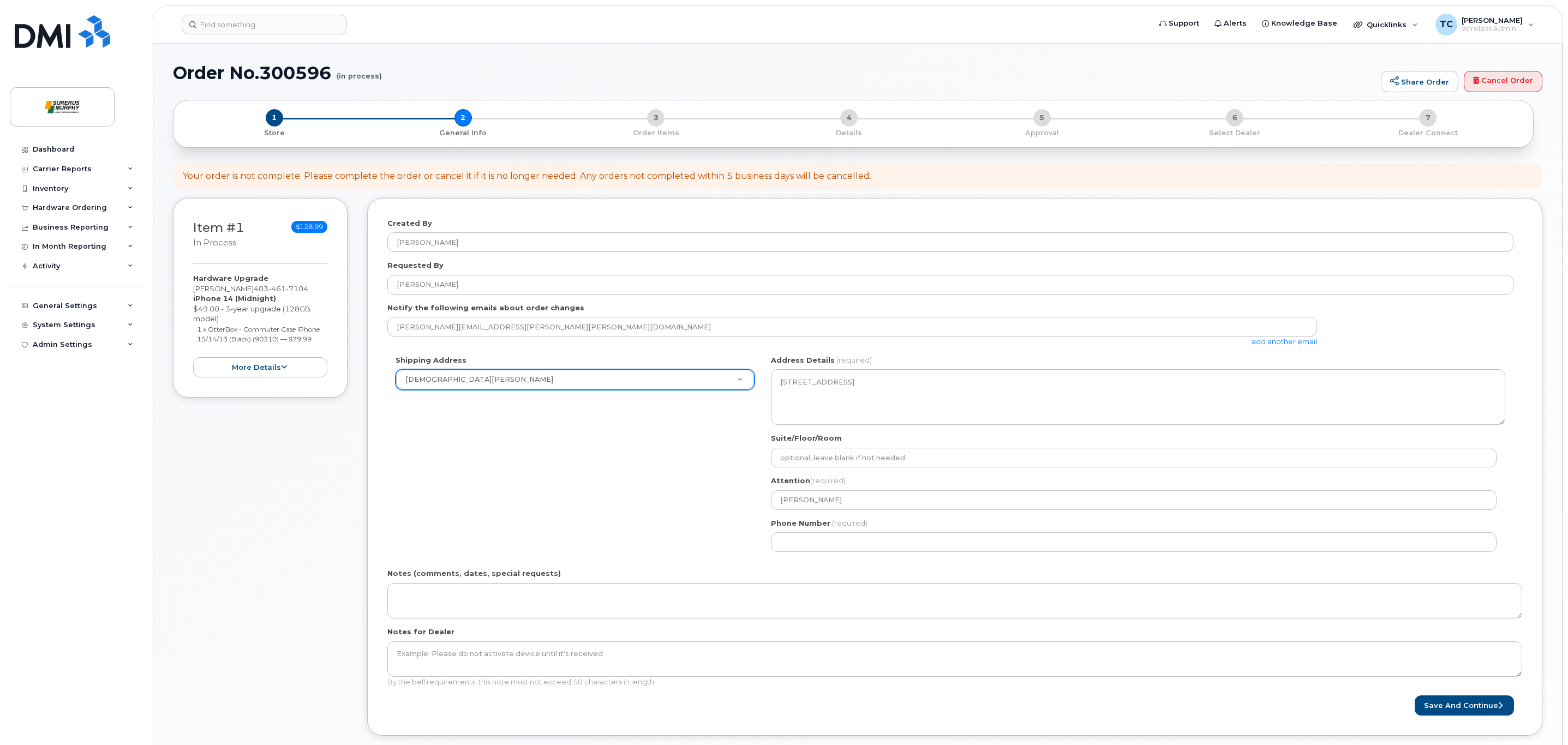
click at [323, 498] on div "Item #1 in process $128.99 Hardware Upgrade Mark Mc Gill 403 461 7104 iPhone 14…" at bounding box center [260, 475] width 174 height 554
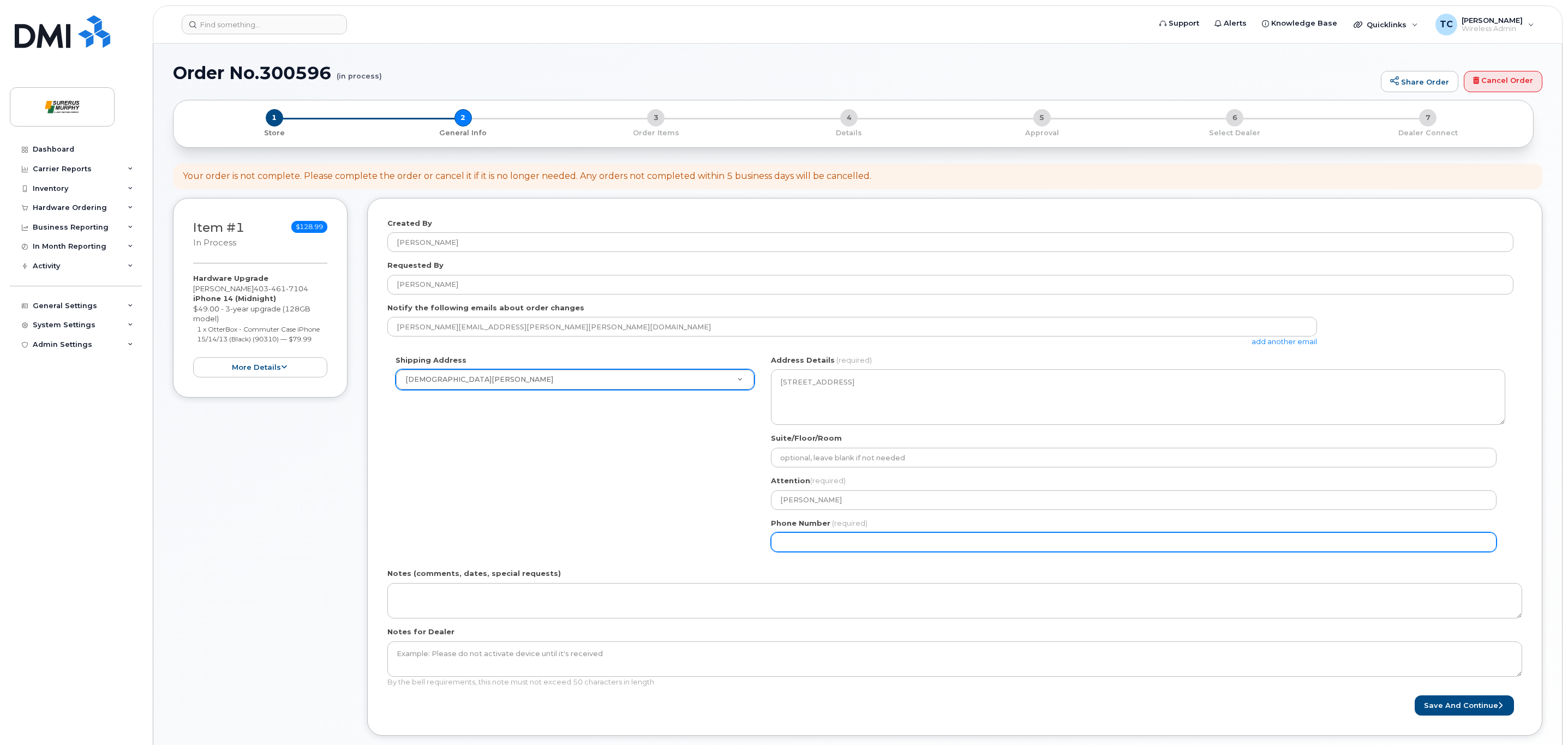
click at [927, 551] on input "Phone Number" at bounding box center [1134, 542] width 726 height 19
type input "8255093395"
select select
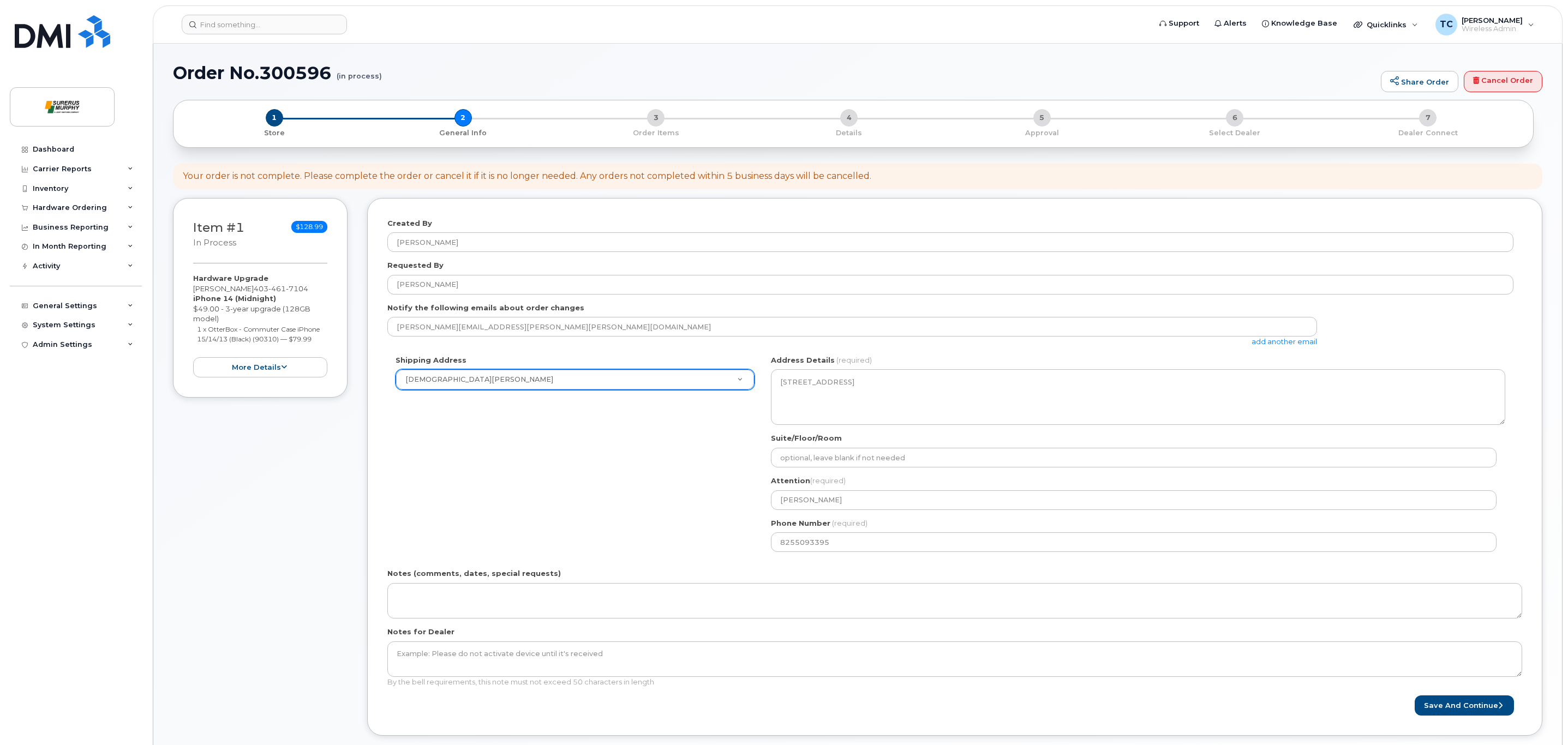
click at [520, 467] on div "Shipping Address Surerus Murphy New Address BYOD Surerus Murphy AB Calgary Sear…" at bounding box center [950, 457] width 1126 height 205
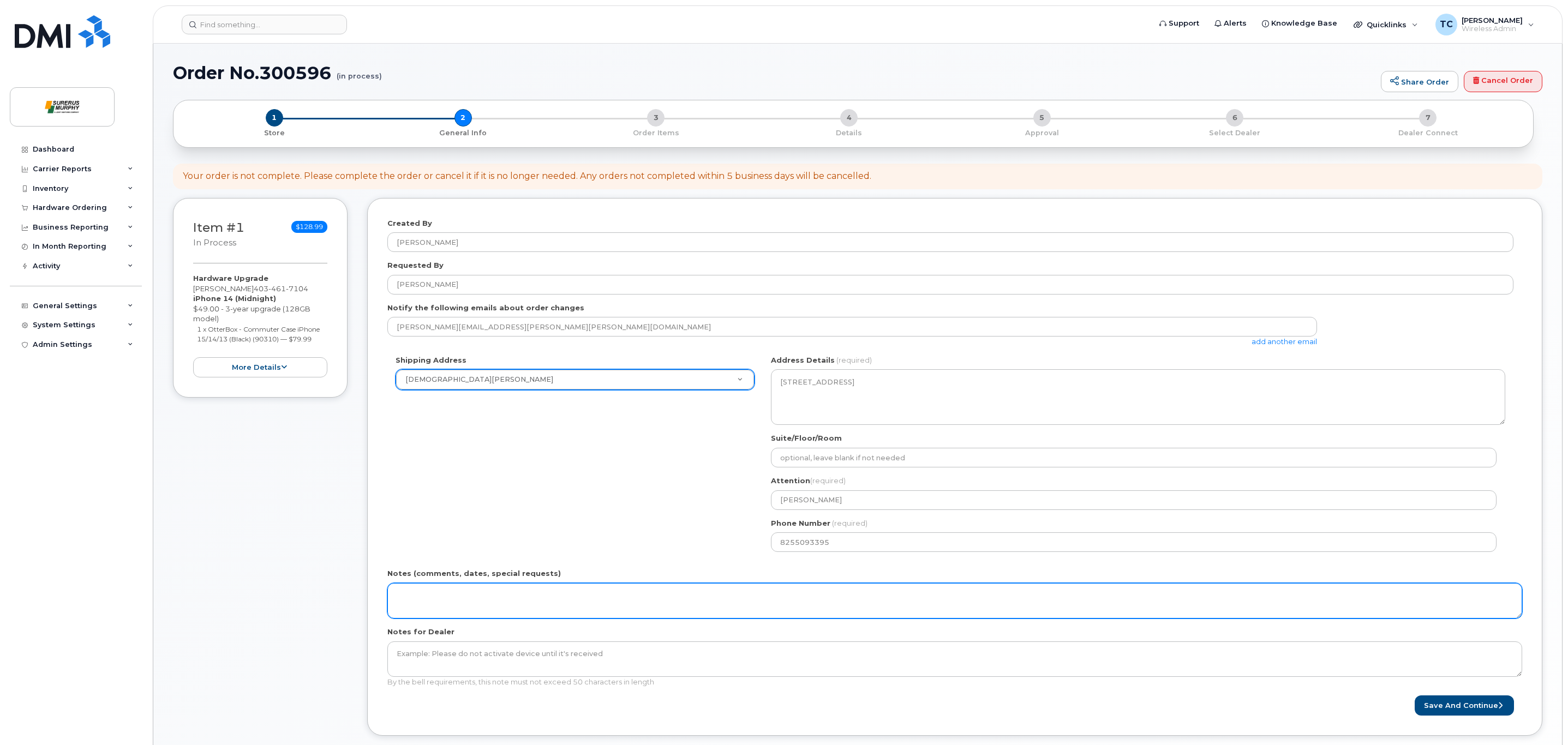
click at [469, 603] on textarea "Notes (comments, dates, special requests)" at bounding box center [954, 601] width 1135 height 36
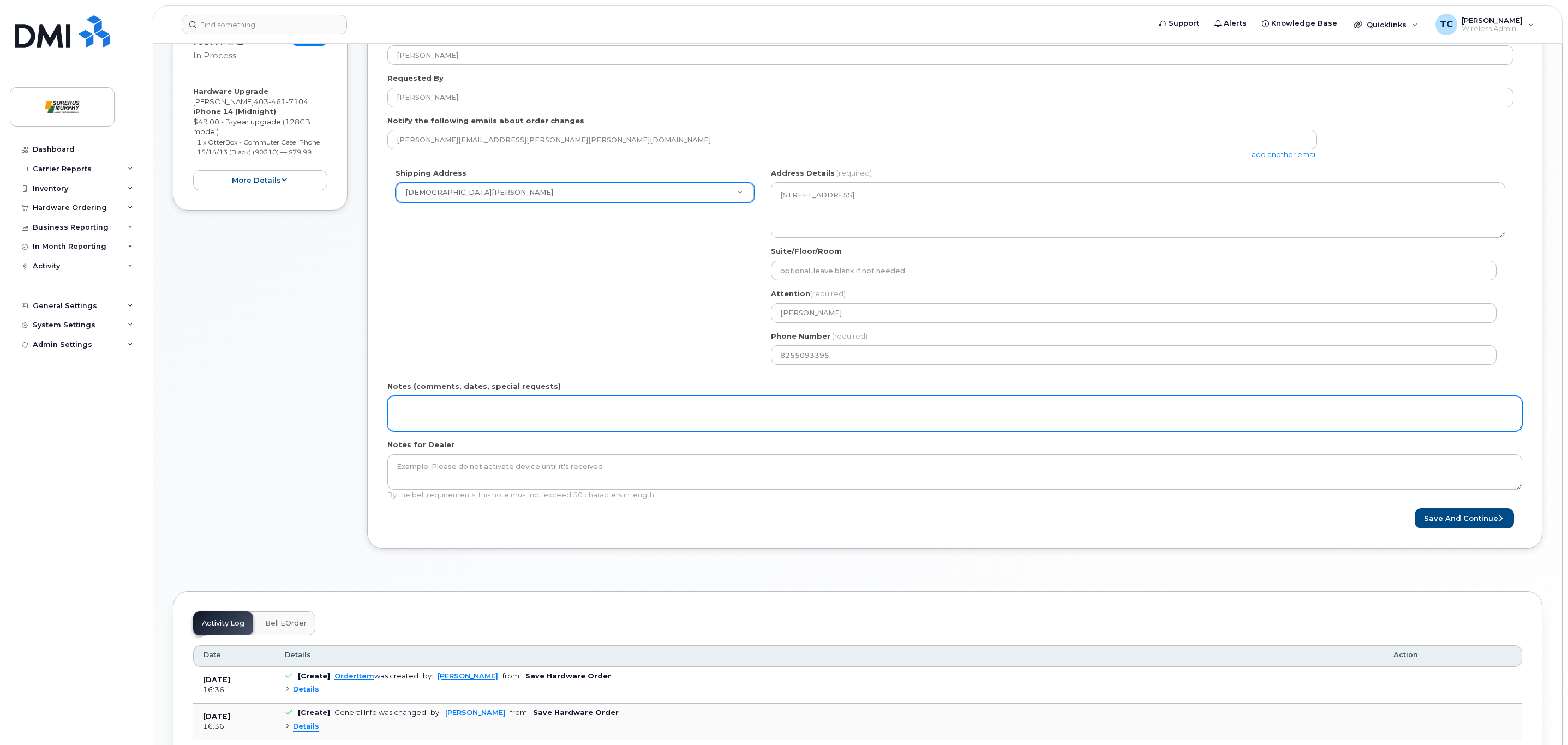
scroll to position [272, 0]
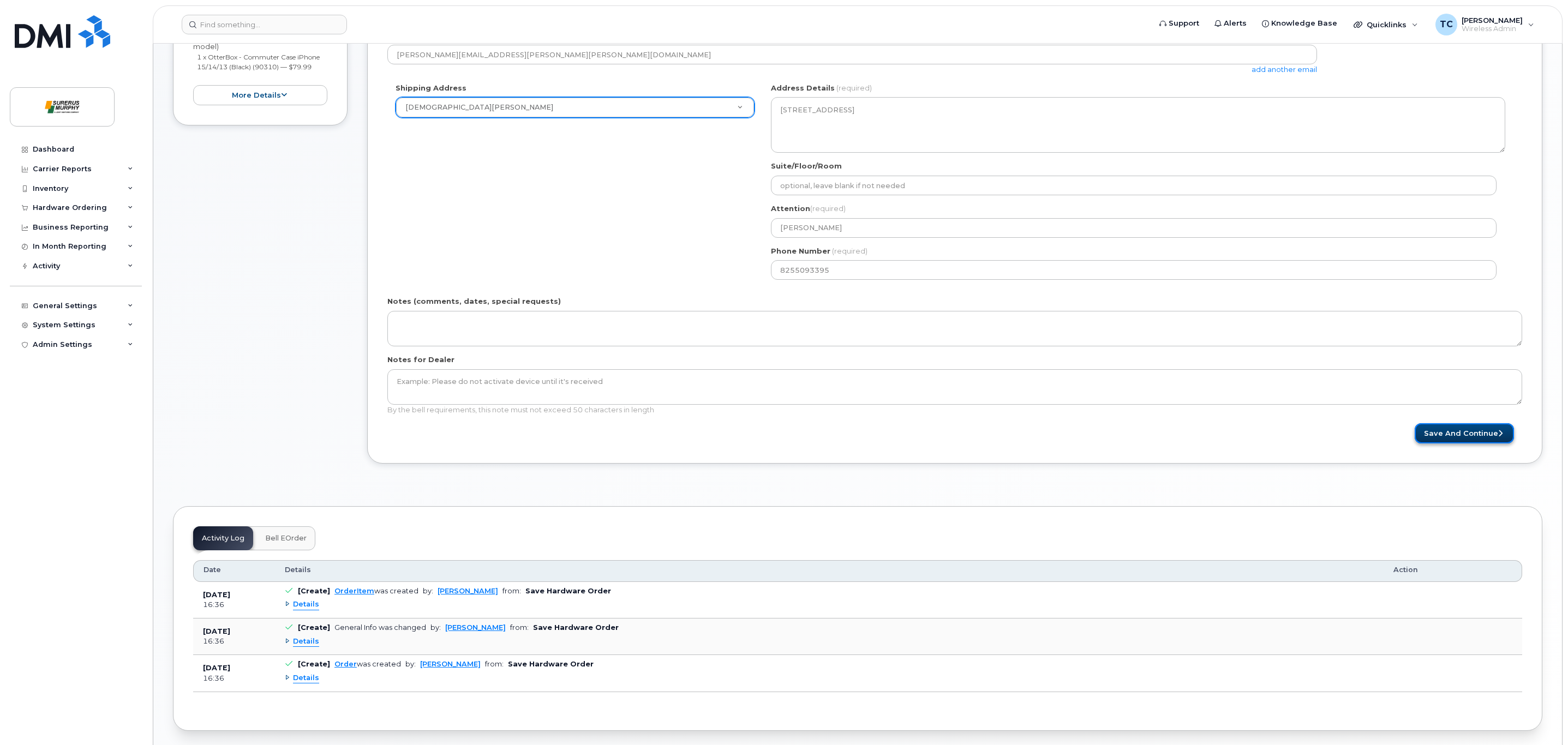
click at [1470, 440] on button "Save and Continue" at bounding box center [1464, 433] width 99 height 20
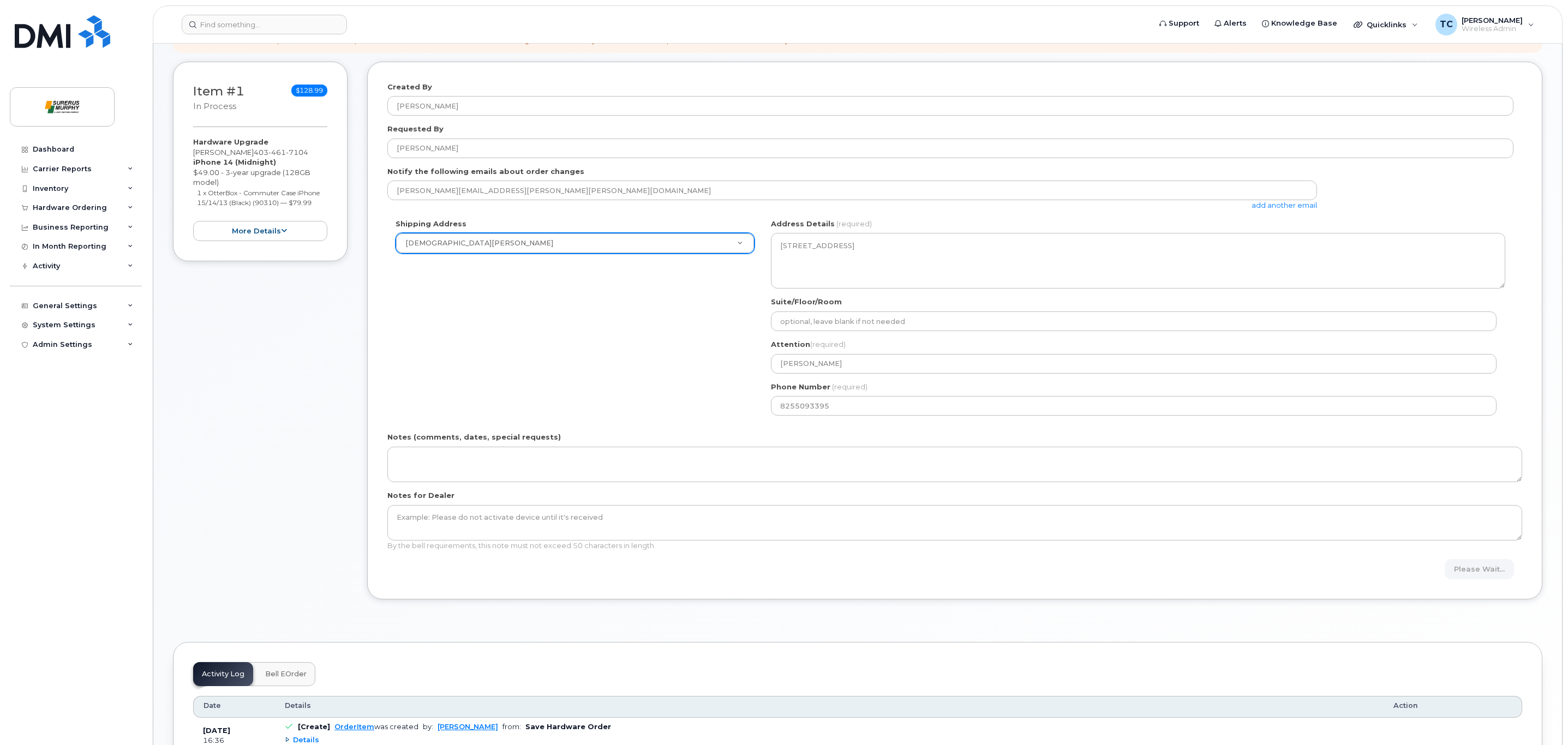
scroll to position [0, 0]
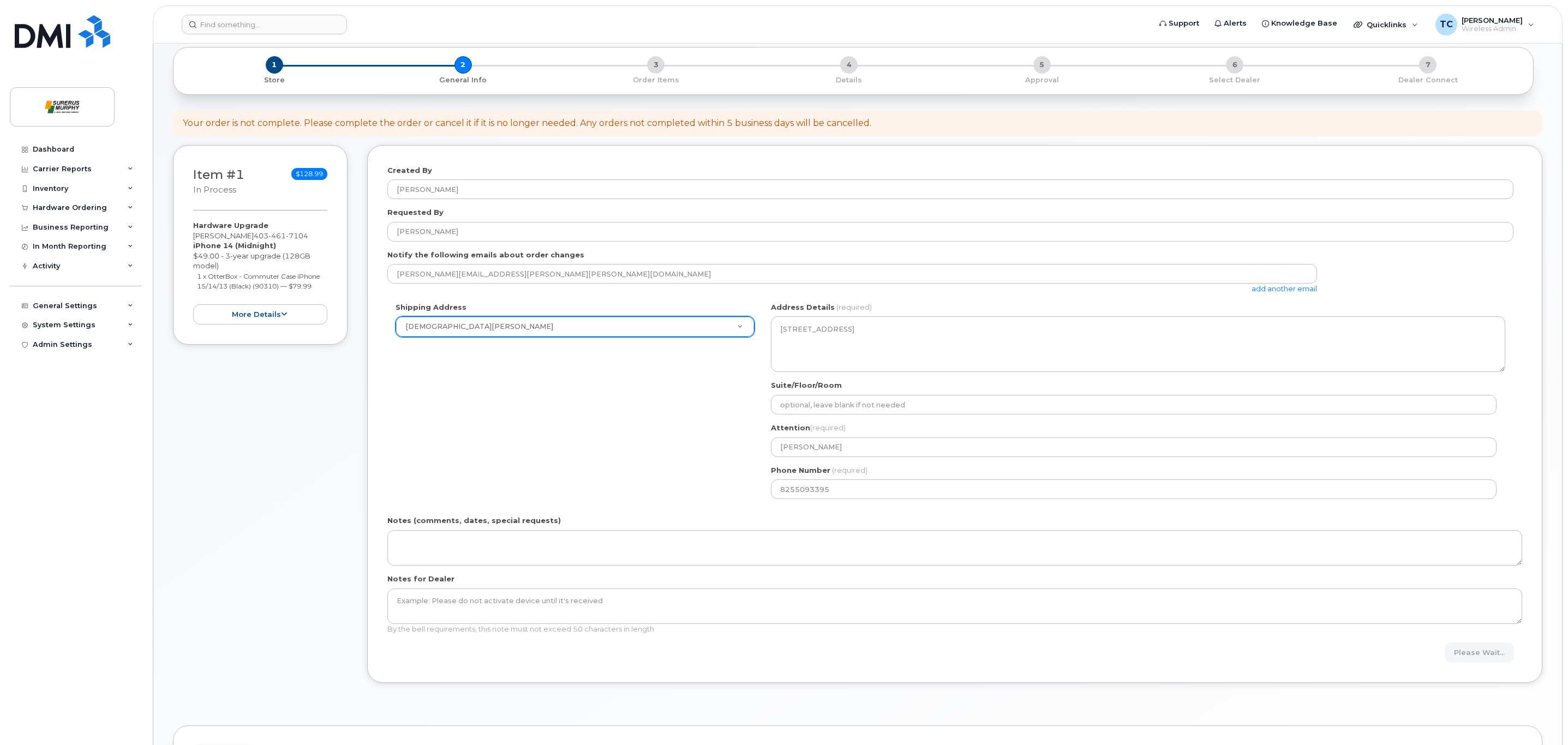
type input "thomas.campbell@surerus-murphy.com"
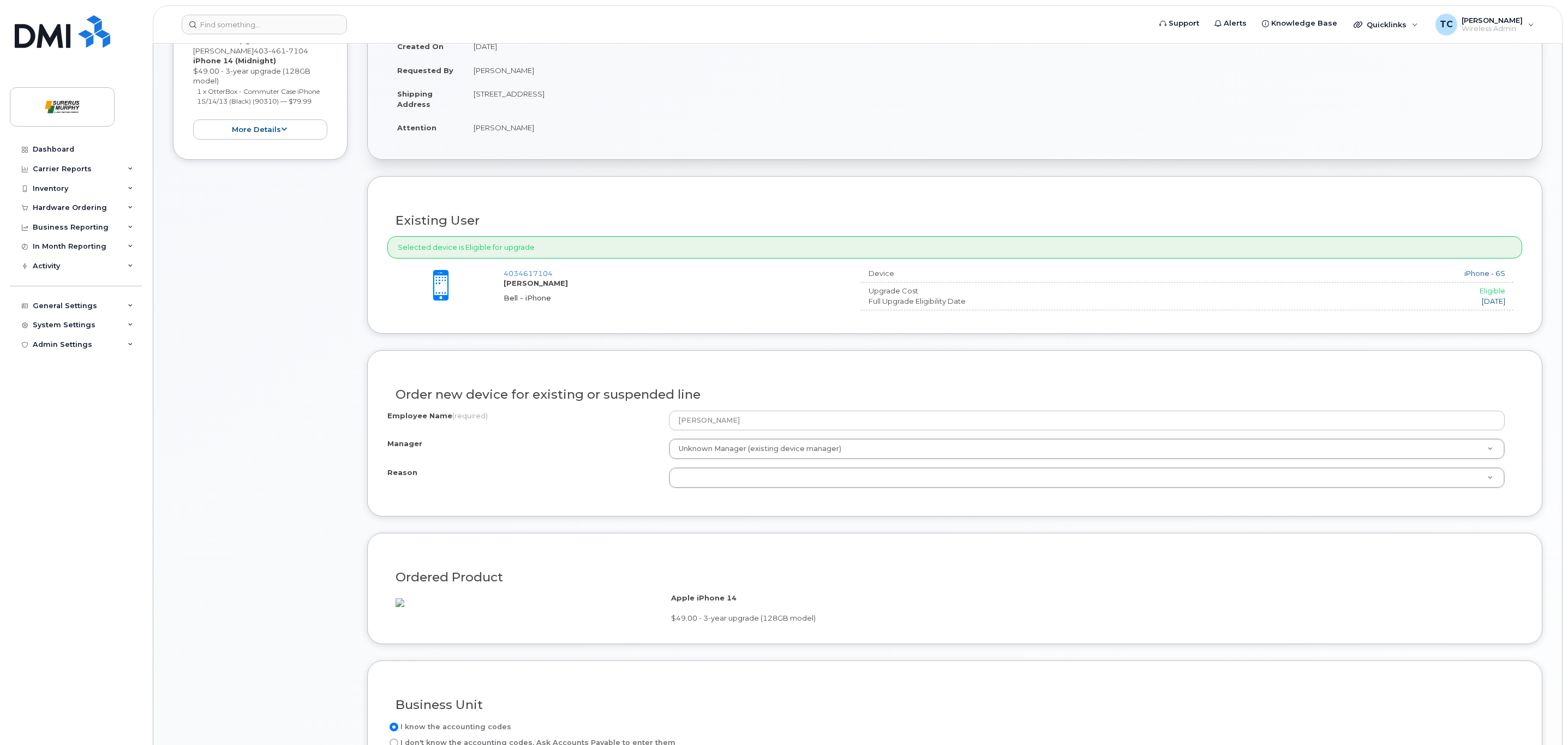
scroll to position [272, 0]
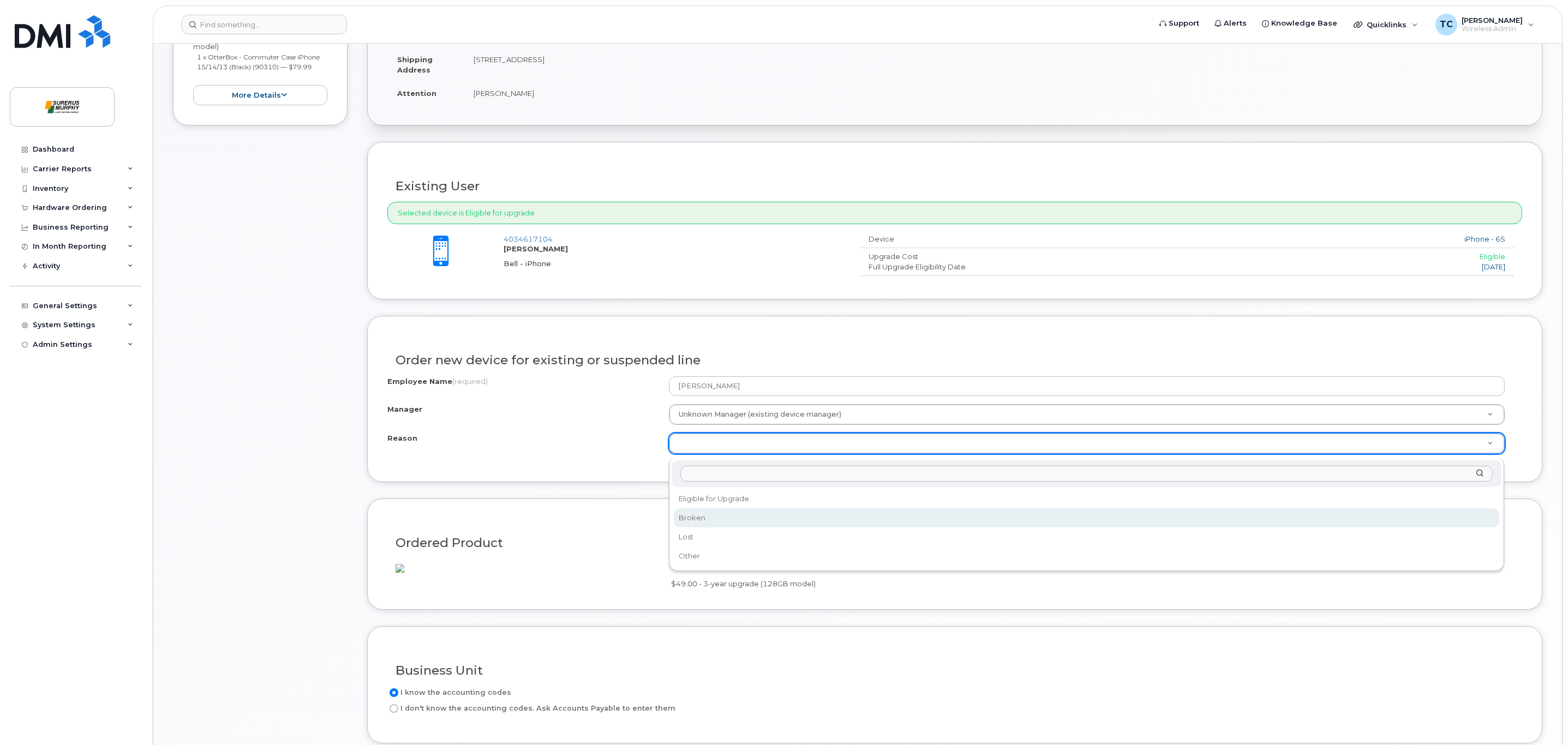
select select "broken"
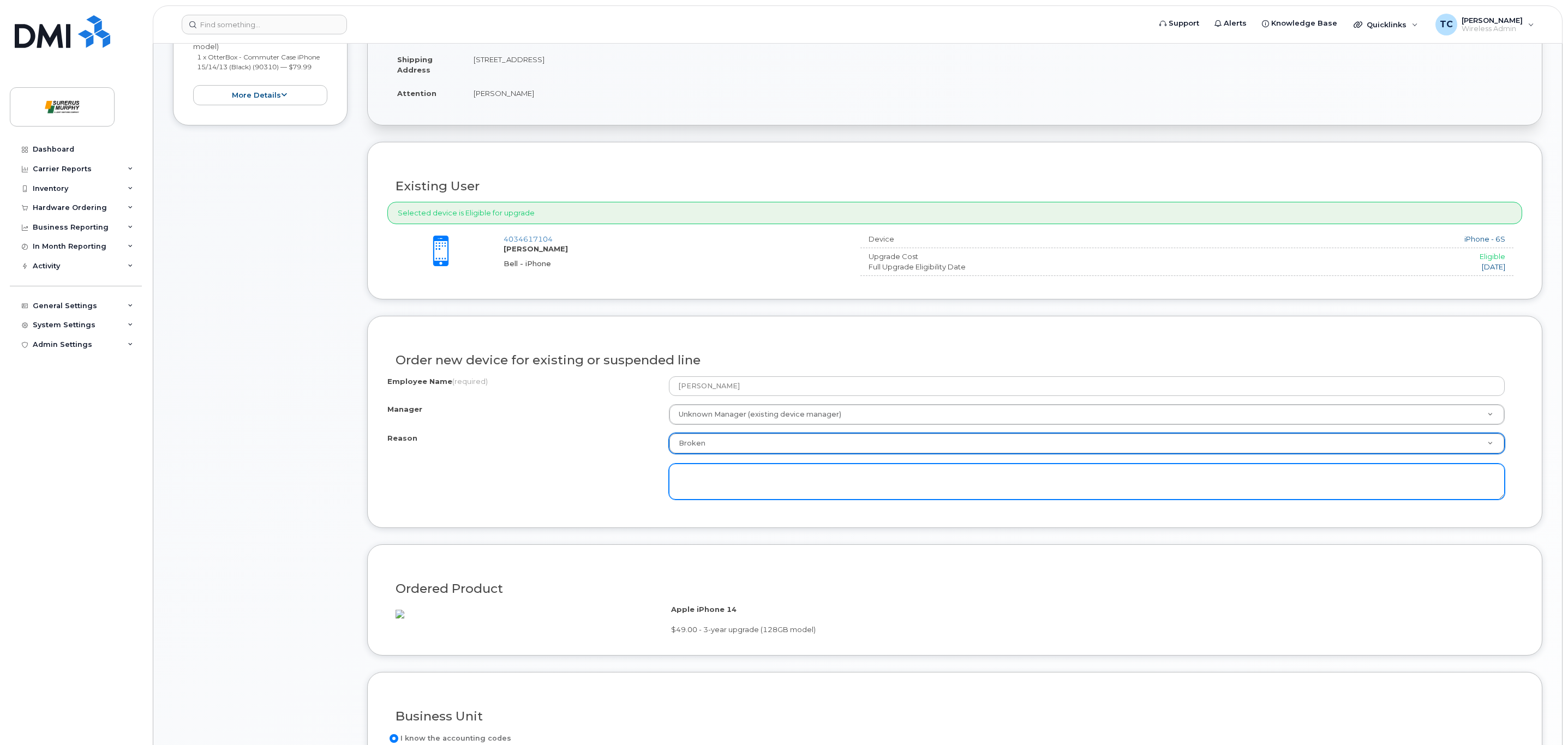
click at [777, 500] on textarea at bounding box center [1087, 481] width 835 height 36
type textarea "Screen cracked"
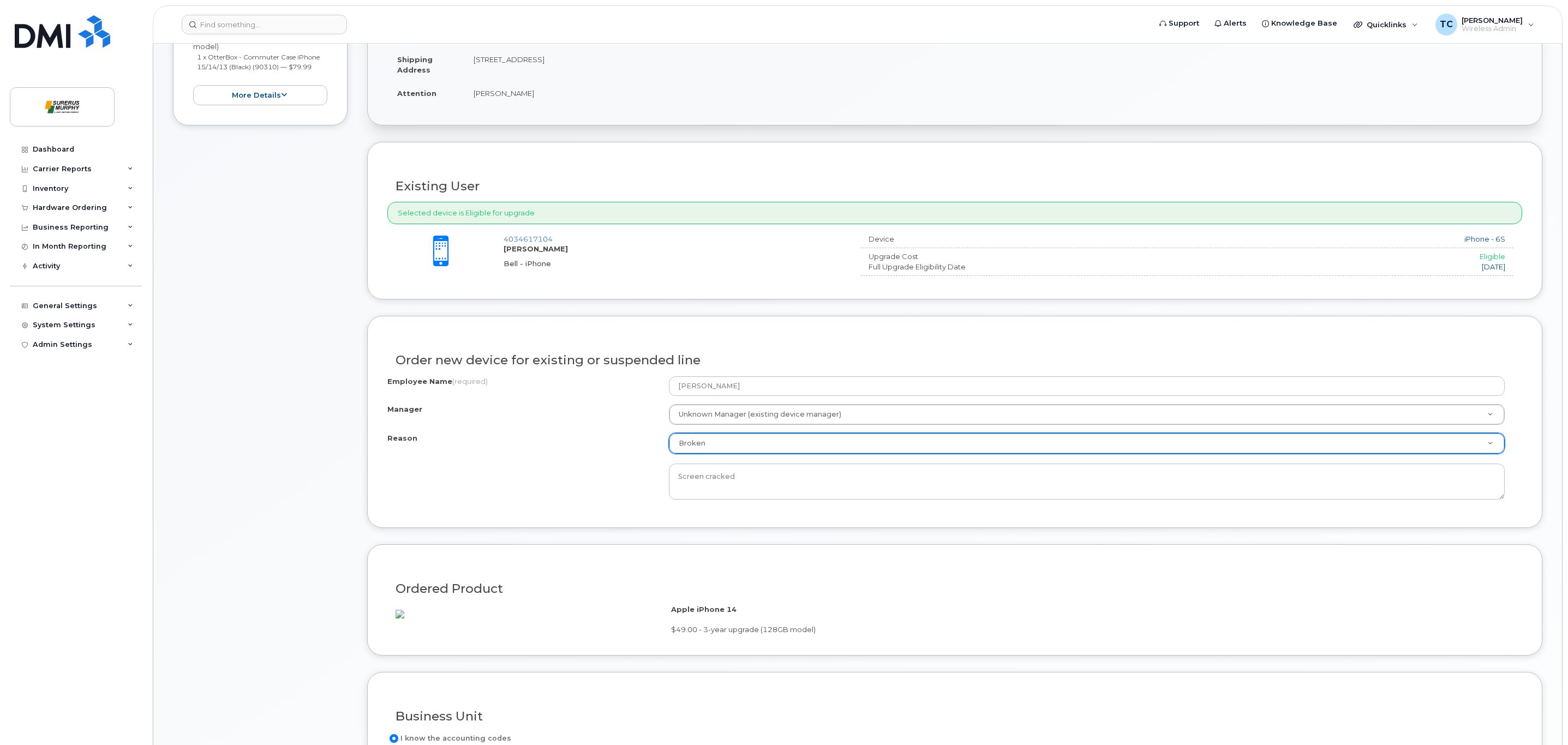
click at [523, 539] on form "Existing User Additional cost to upgrading the device $0.00 Selected device is …" at bounding box center [954, 489] width 1175 height 695
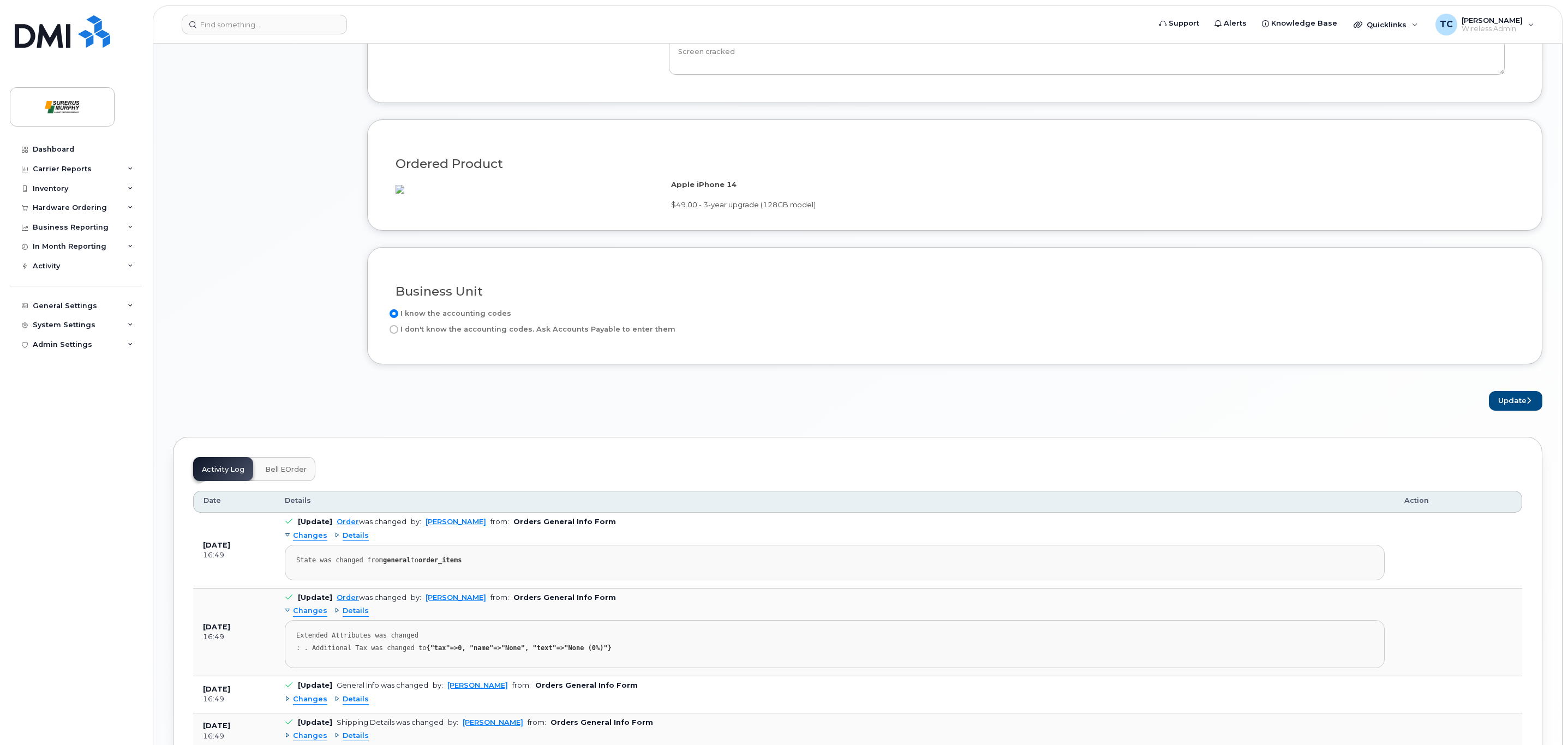
scroll to position [546, 0]
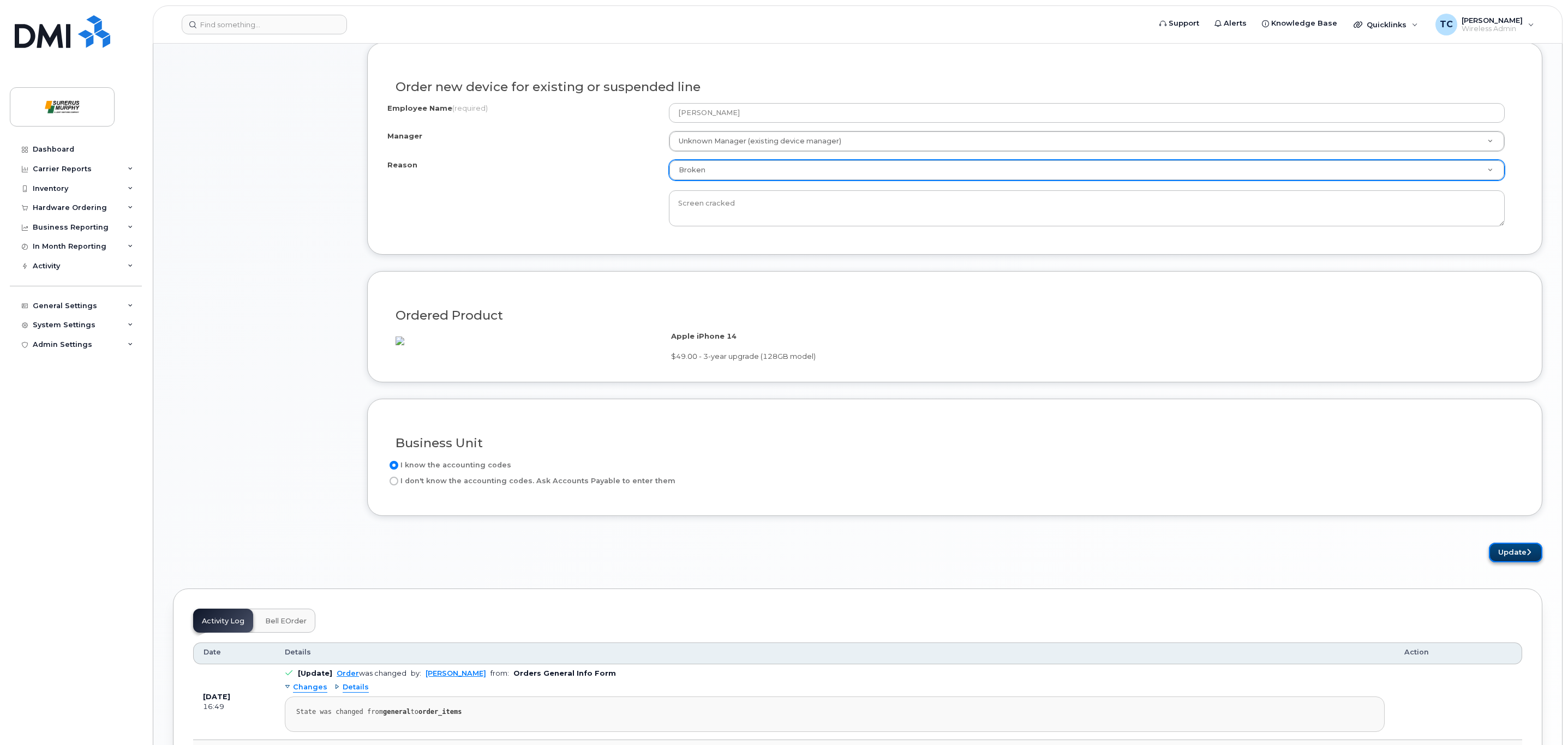
click at [1524, 563] on button "Update" at bounding box center [1516, 552] width 54 height 20
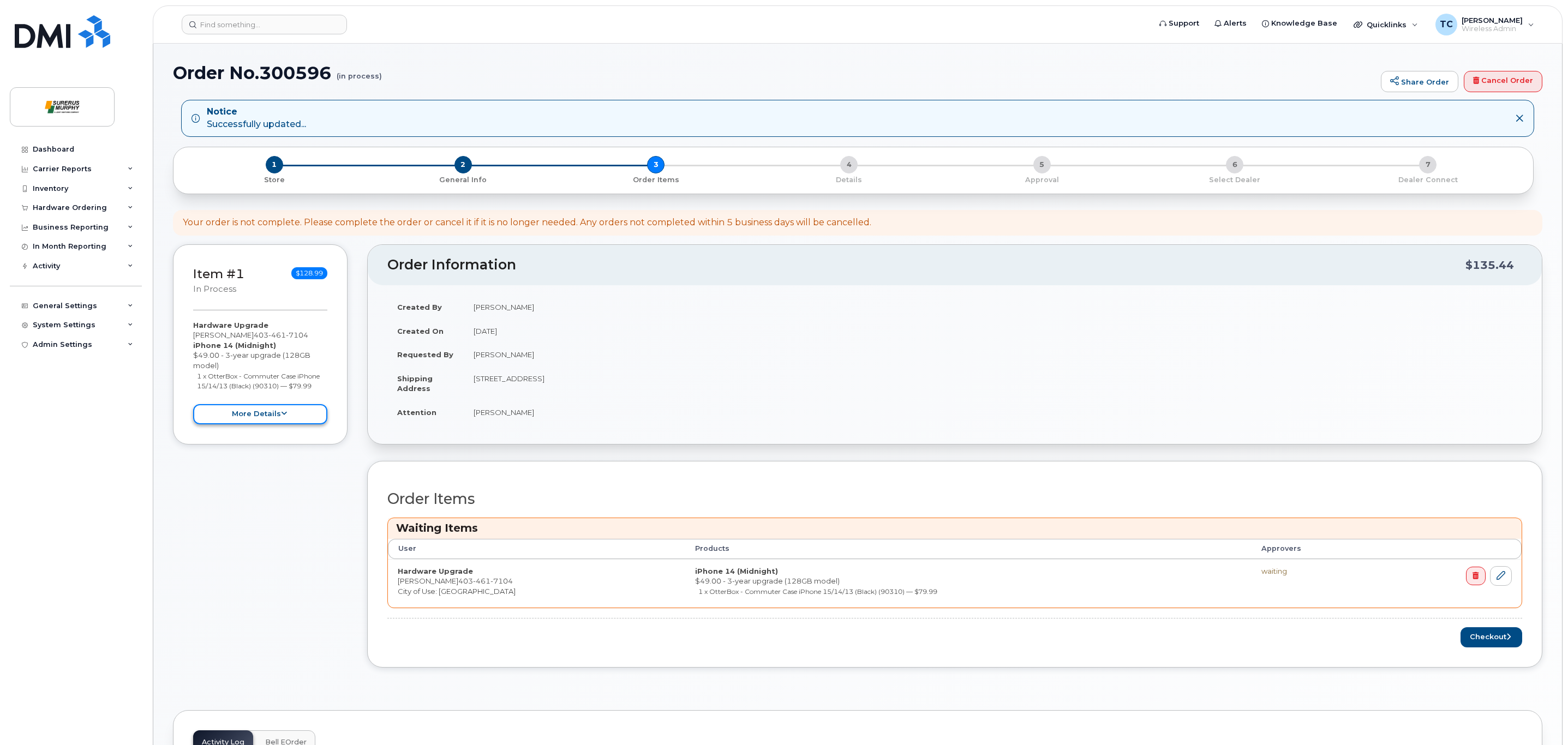
click at [247, 411] on button "more details" at bounding box center [260, 414] width 134 height 20
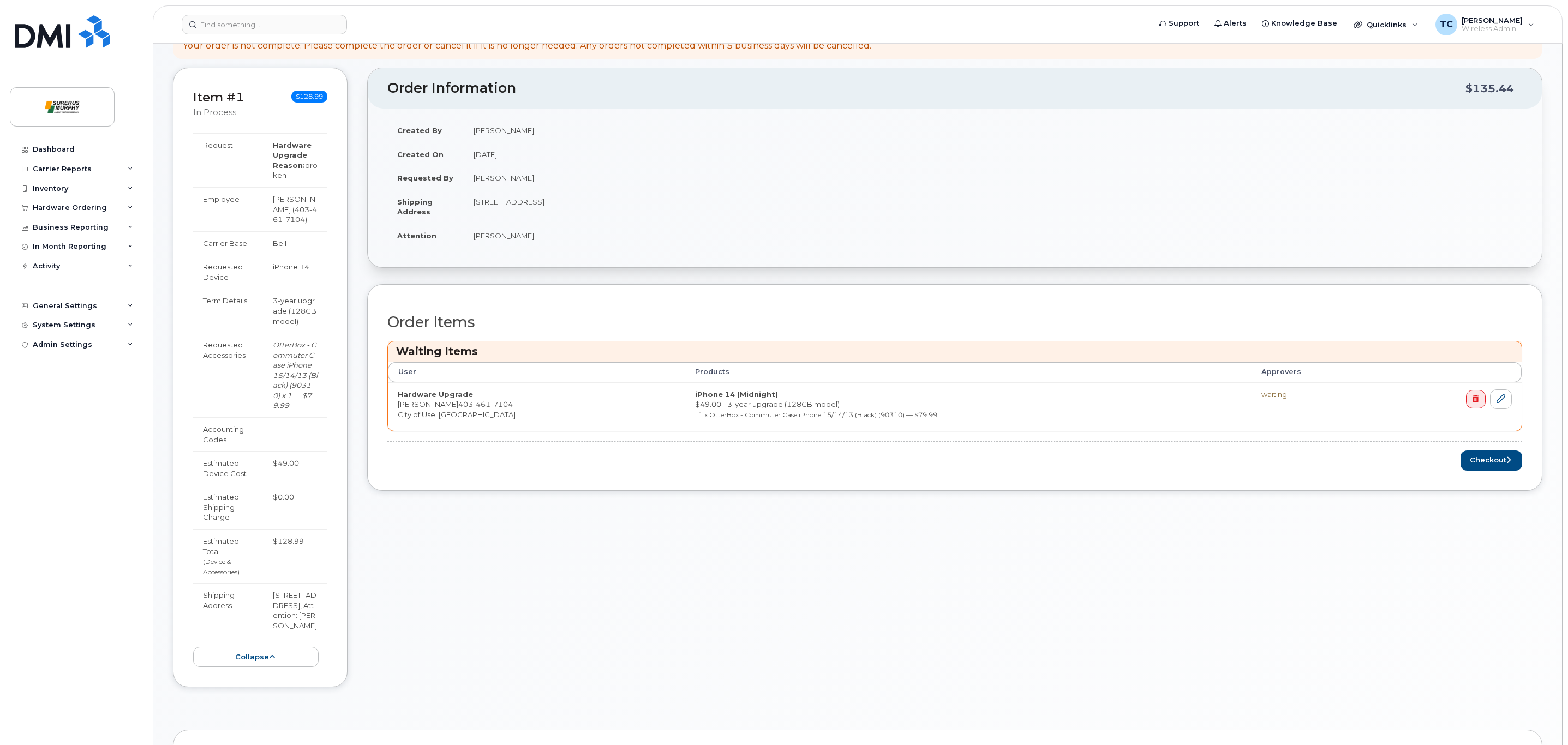
scroll to position [185, 0]
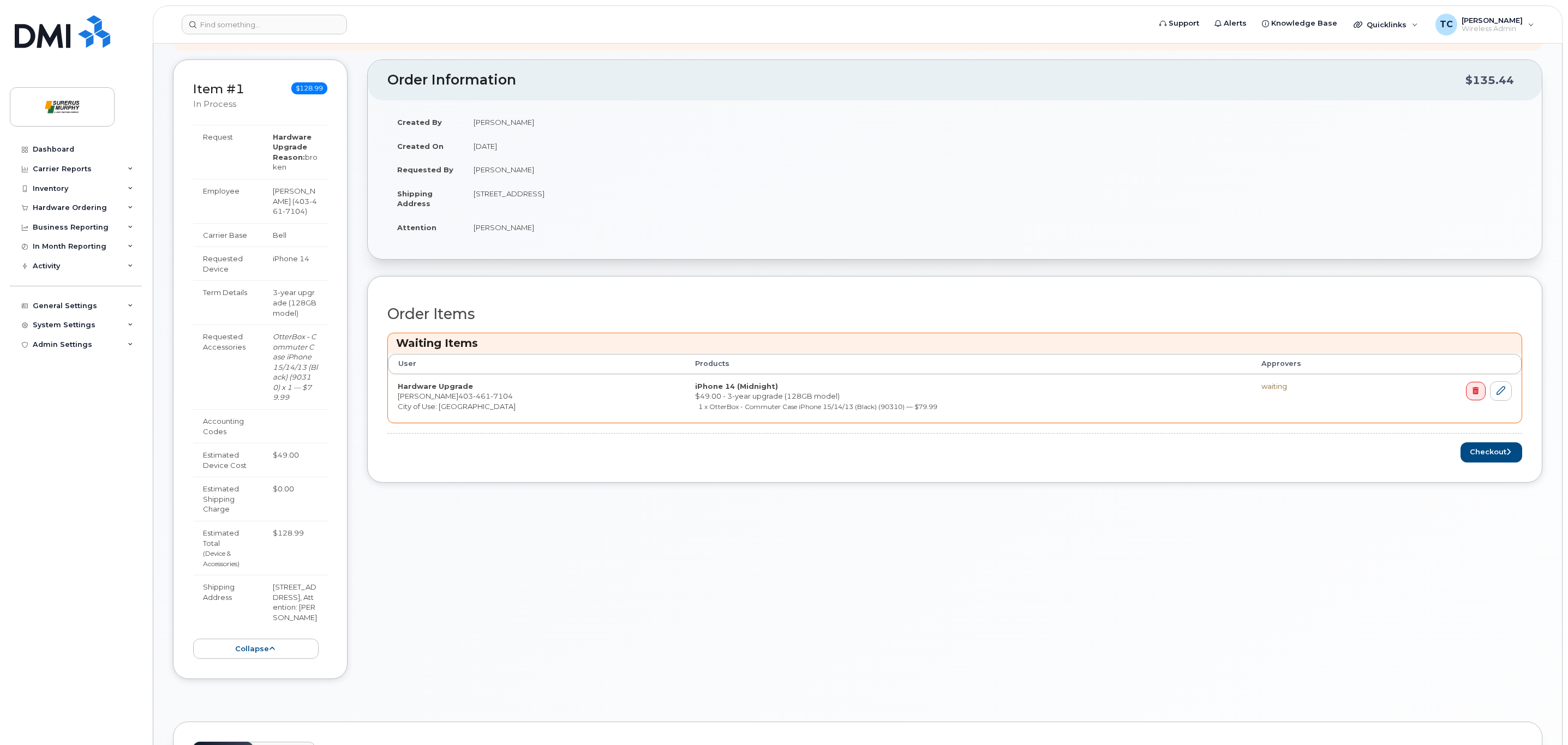
click at [815, 552] on div "Order Information $135.44 Created By [PERSON_NAME] Created On [DATE] Requested …" at bounding box center [954, 377] width 1175 height 636
